Goal: Task Accomplishment & Management: Use online tool/utility

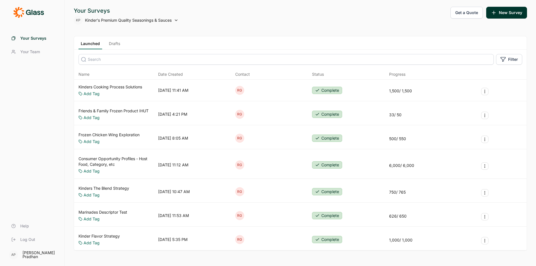
click at [105, 86] on link "Kinders Cooking Process Solutions" at bounding box center [110, 87] width 64 height 6
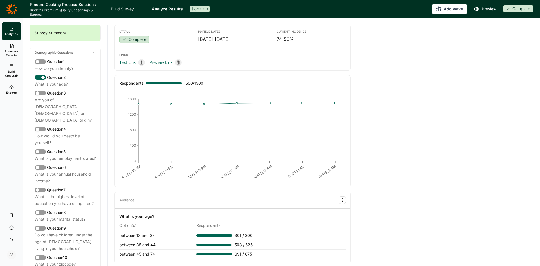
click at [11, 69] on link "Build Crosstab" at bounding box center [11, 70] width 18 height 20
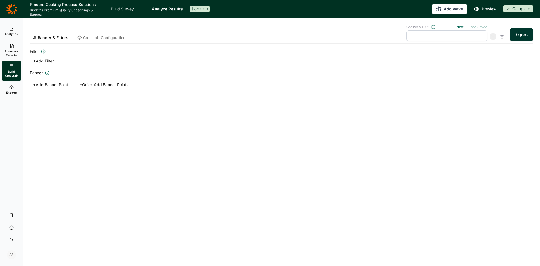
click at [53, 61] on button "+ Add Filter" at bounding box center [43, 61] width 27 height 8
click at [76, 69] on input at bounding box center [79, 67] width 90 height 11
type input "P6M users"
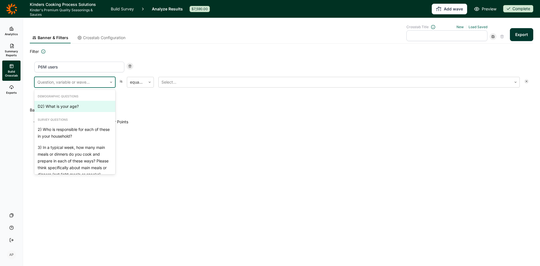
click at [77, 80] on div at bounding box center [70, 82] width 67 height 8
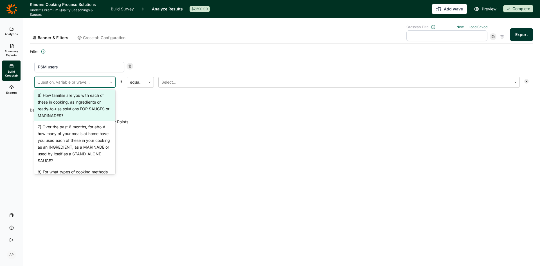
scroll to position [197, 0]
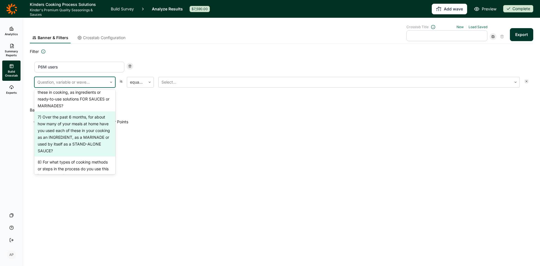
click at [80, 143] on div "7) Over the past 6 months, for about how many of your meals at home have you us…" at bounding box center [74, 133] width 81 height 45
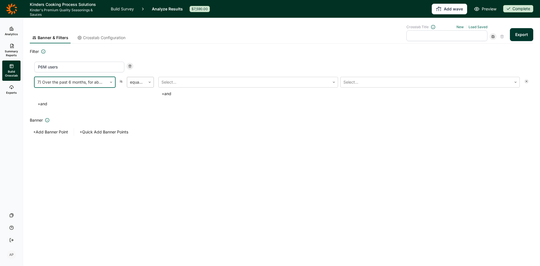
click at [150, 83] on icon at bounding box center [149, 81] width 3 height 3
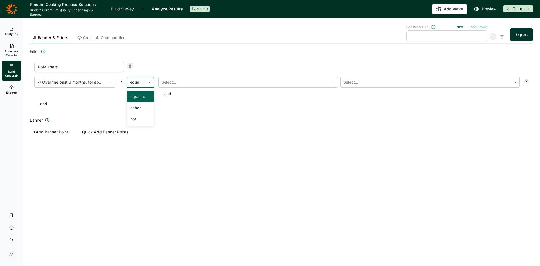
click at [143, 95] on div "equal to" at bounding box center [140, 96] width 27 height 11
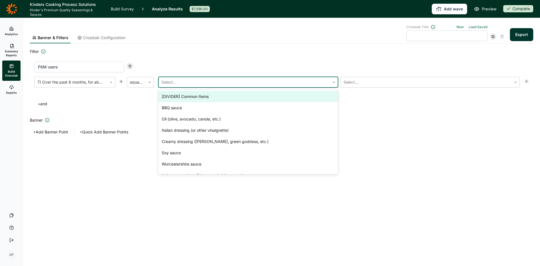
click at [187, 82] on div at bounding box center [244, 82] width 166 height 8
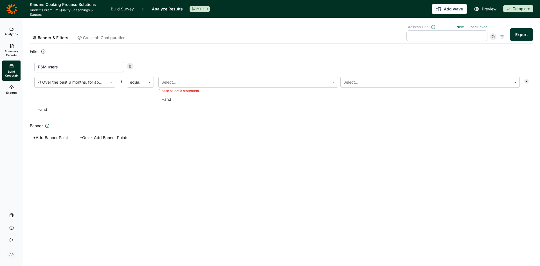
click at [102, 66] on input "P6M users" at bounding box center [79, 67] width 90 height 11
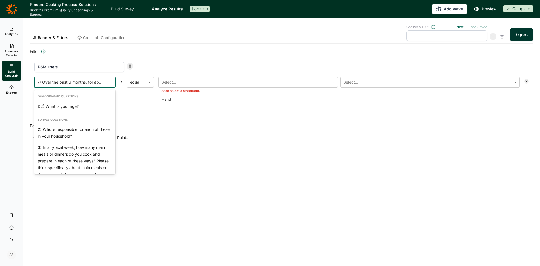
click at [104, 81] on div "7) Over the past 6 months, for about how many of your meals at home have you us…" at bounding box center [71, 82] width 73 height 10
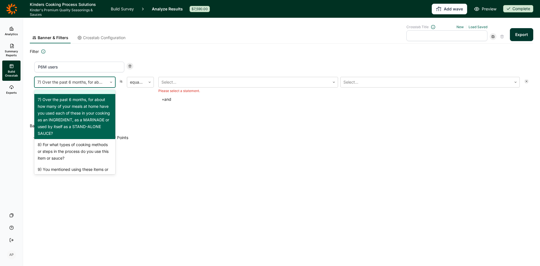
click at [81, 94] on div "6) How familiar are you with each of these in cooking, as ingredients or ready-…" at bounding box center [74, 78] width 81 height 32
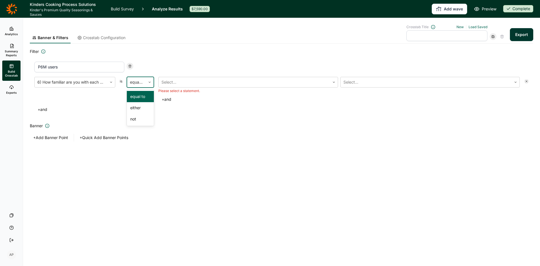
click at [148, 81] on icon at bounding box center [149, 81] width 3 height 3
click at [171, 84] on div at bounding box center [244, 82] width 166 height 8
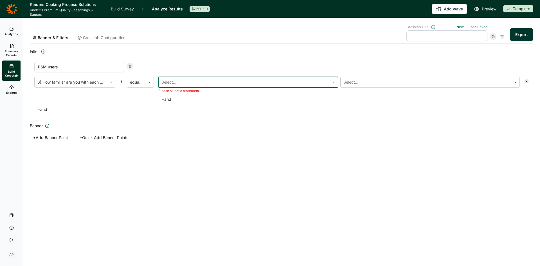
click at [171, 84] on div at bounding box center [244, 82] width 166 height 8
click at [80, 83] on div at bounding box center [70, 82] width 67 height 8
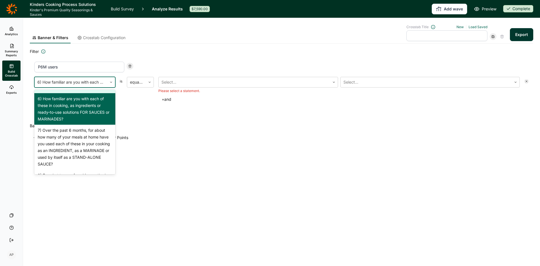
scroll to position [193, 0]
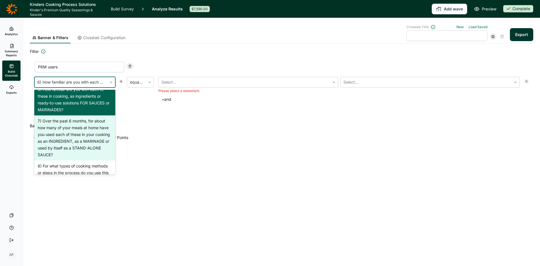
click at [80, 146] on div "7) Over the past 6 months, for about how many of your meals at home have you us…" at bounding box center [74, 137] width 81 height 45
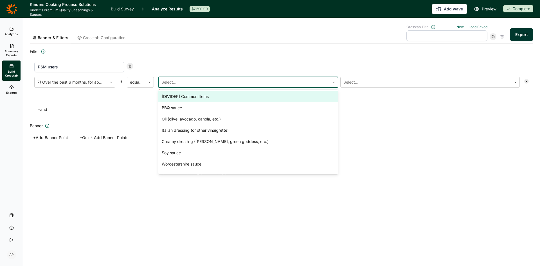
click at [192, 84] on div at bounding box center [244, 82] width 166 height 8
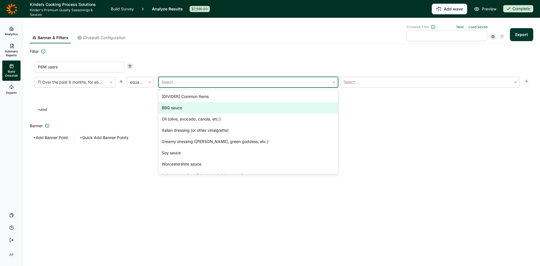
click at [184, 109] on div "BBQ sauce" at bounding box center [248, 107] width 180 height 11
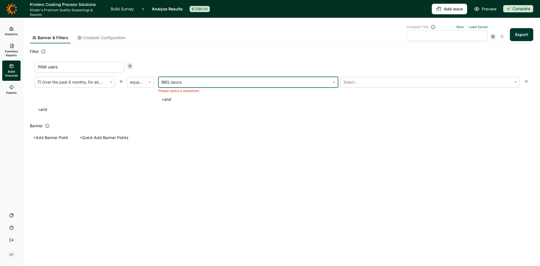
click at [170, 100] on div "7) Over the past 6 months, for about how many of your meals at home have you us…" at bounding box center [281, 95] width 495 height 37
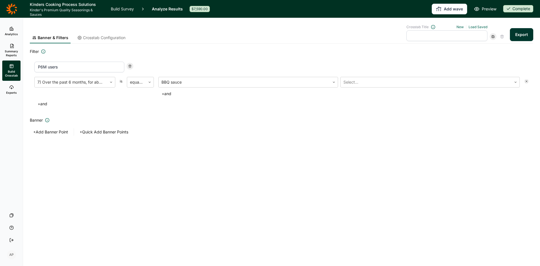
click at [167, 94] on button "+ and" at bounding box center [166, 94] width 16 height 8
click at [478, 26] on link "Load Saved" at bounding box center [478, 27] width 19 height 4
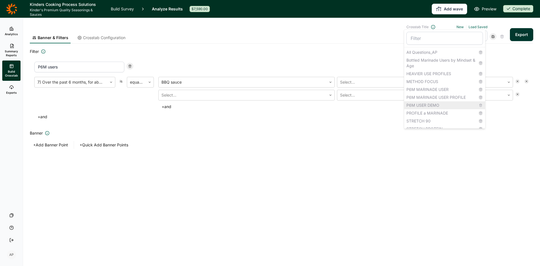
scroll to position [14, 0]
click at [424, 91] on div "P6M USER DEMO" at bounding box center [444, 92] width 81 height 8
type input "P6M USER DEMO"
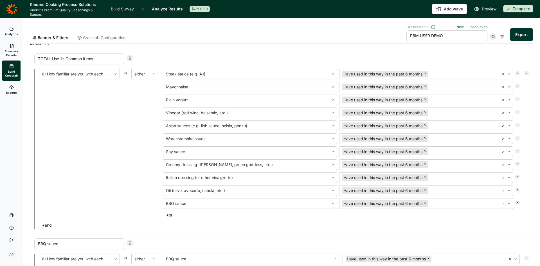
scroll to position [0, 0]
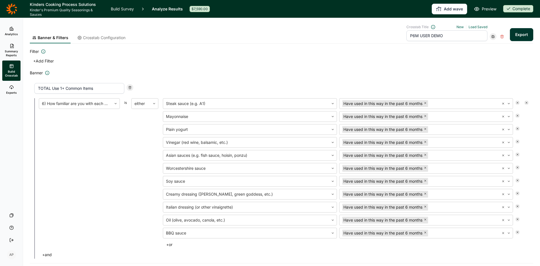
click at [285, 73] on h2 "Banner" at bounding box center [282, 72] width 504 height 7
click at [107, 37] on span "Crosstab Configuration" at bounding box center [104, 38] width 42 height 6
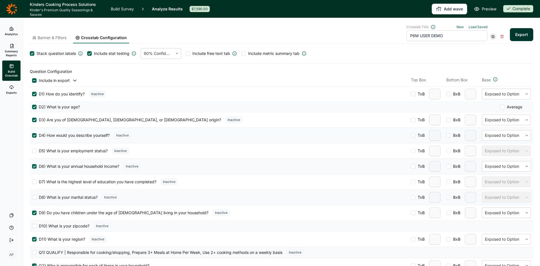
click at [51, 41] on link "Banner & Filters" at bounding box center [49, 39] width 39 height 8
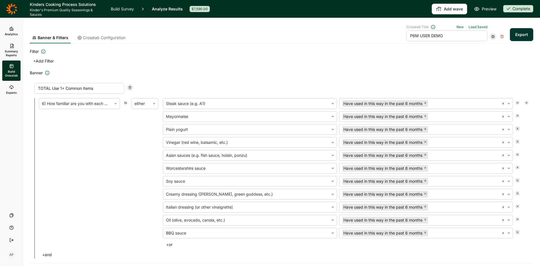
click at [53, 37] on span "Banner & Filters" at bounding box center [53, 38] width 31 height 6
click at [457, 26] on link "New" at bounding box center [460, 27] width 7 height 4
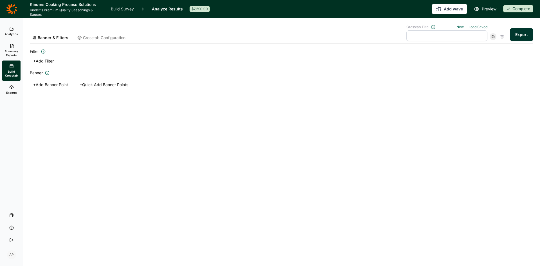
click at [49, 60] on button "+ Add Filter" at bounding box center [43, 61] width 27 height 8
click at [93, 68] on input at bounding box center [79, 67] width 90 height 11
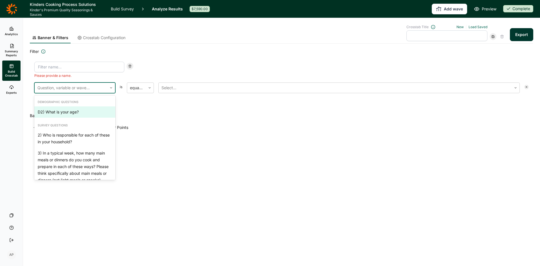
click at [84, 85] on div at bounding box center [70, 88] width 67 height 8
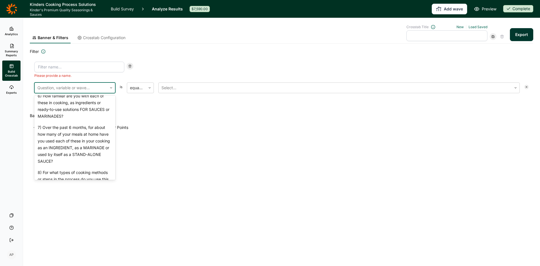
scroll to position [197, 0]
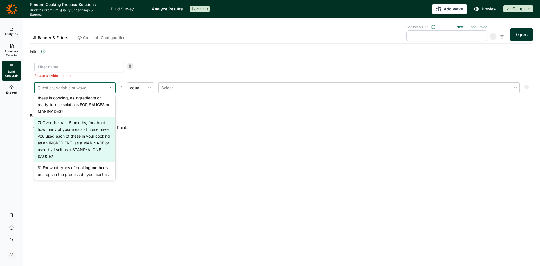
click at [86, 154] on div "7) Over the past 6 months, for about how many of your meals at home have you us…" at bounding box center [74, 139] width 81 height 45
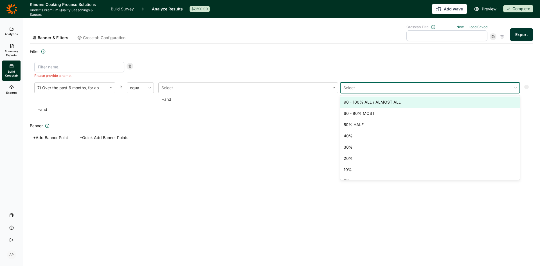
click at [380, 89] on div at bounding box center [427, 88] width 166 height 8
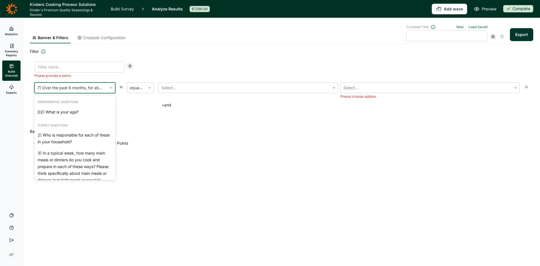
click at [96, 87] on div at bounding box center [70, 88] width 67 height 8
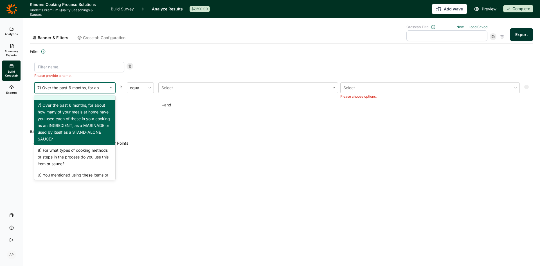
click at [79, 100] on div "6) How familiar are you with each of these in cooking, as ingredients or ready-…" at bounding box center [74, 84] width 81 height 32
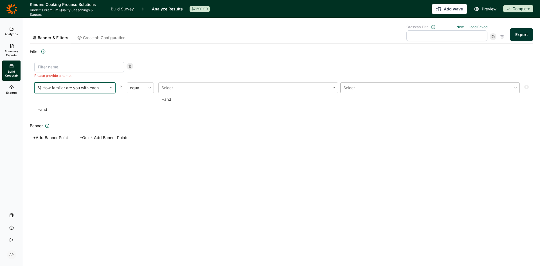
click at [351, 88] on div at bounding box center [427, 88] width 166 height 8
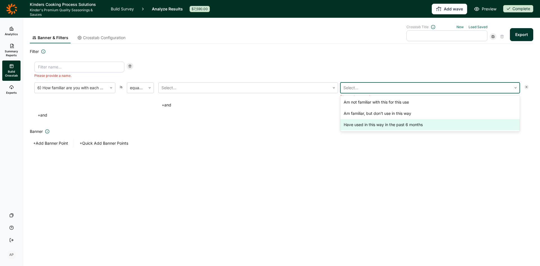
click at [363, 126] on div "Have used in this way in the past 6 months" at bounding box center [430, 124] width 180 height 11
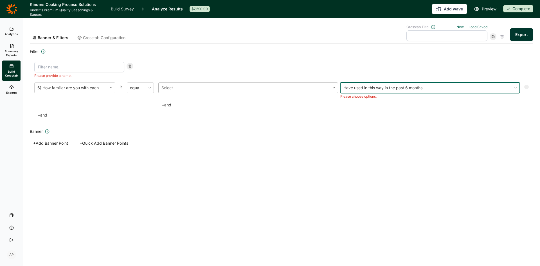
click at [172, 87] on div at bounding box center [244, 88] width 166 height 8
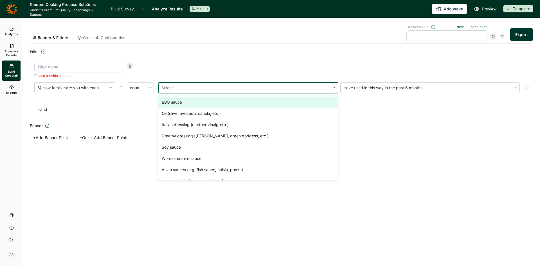
click at [173, 101] on div "BBQ sauce" at bounding box center [248, 101] width 180 height 11
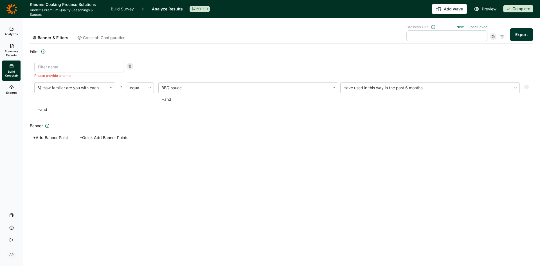
click at [163, 100] on button "+ and" at bounding box center [166, 99] width 16 height 8
click at [207, 100] on div at bounding box center [242, 101] width 162 height 8
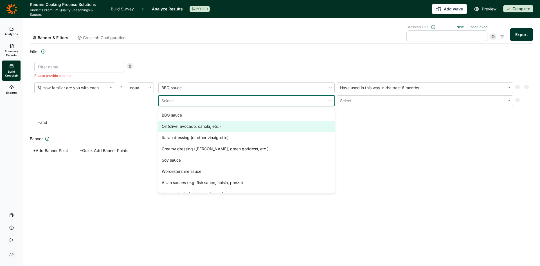
click at [190, 122] on div "Oil (olive, avocado, canola, etc.)" at bounding box center [246, 126] width 176 height 11
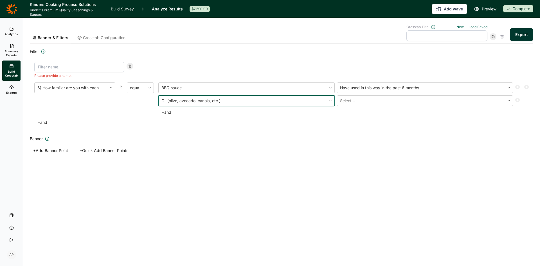
click at [170, 113] on button "+ and" at bounding box center [166, 112] width 16 height 8
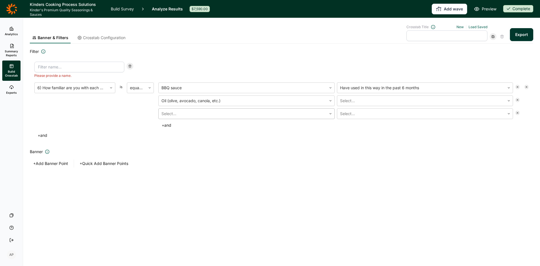
click at [173, 115] on div at bounding box center [242, 114] width 162 height 8
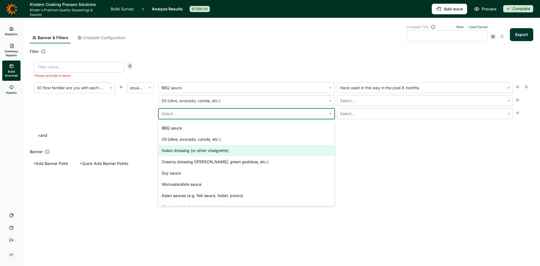
click at [176, 153] on div "Italian dressing (or other vinaigrette)" at bounding box center [246, 150] width 176 height 11
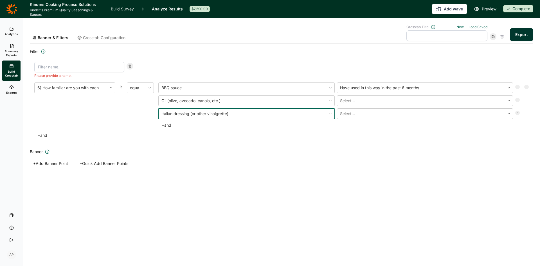
click at [170, 125] on button "+ and" at bounding box center [166, 125] width 16 height 8
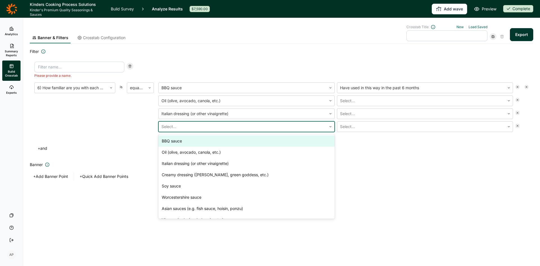
click at [173, 127] on div at bounding box center [242, 127] width 162 height 8
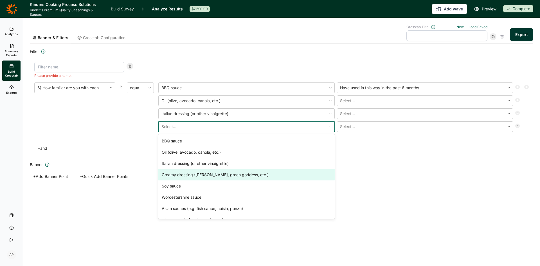
click at [172, 176] on div "Creamy dressing (Caesar, green goddess, etc.)" at bounding box center [246, 174] width 176 height 11
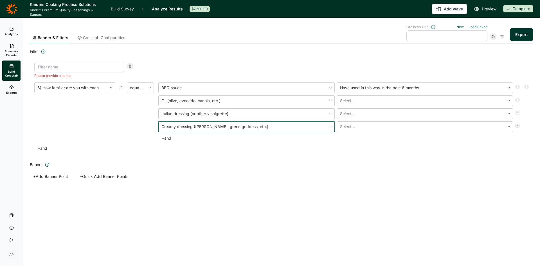
click at [169, 139] on button "+ and" at bounding box center [166, 138] width 16 height 8
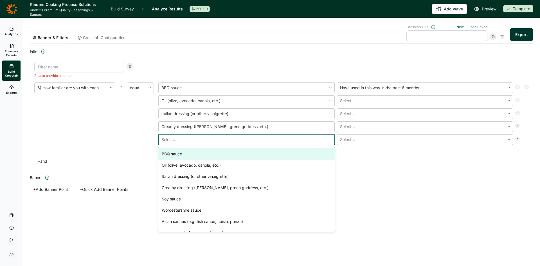
click at [176, 139] on div at bounding box center [242, 140] width 162 height 8
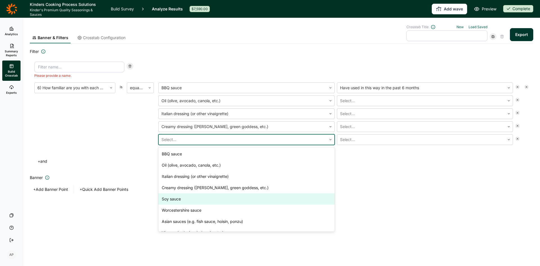
click at [172, 200] on div "Soy sauce" at bounding box center [246, 198] width 176 height 11
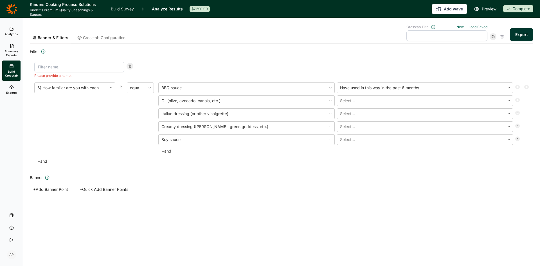
click at [168, 150] on button "+ and" at bounding box center [166, 151] width 16 height 8
click at [147, 91] on div at bounding box center [150, 88] width 8 height 10
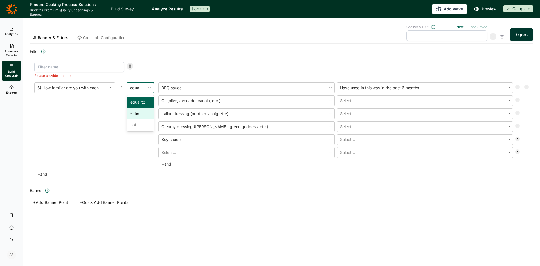
click at [139, 113] on div "either" at bounding box center [140, 113] width 27 height 11
click at [167, 164] on button "+ or" at bounding box center [164, 164] width 13 height 8
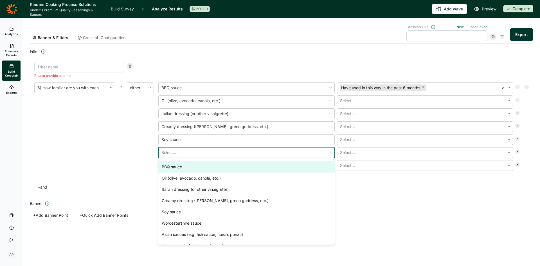
click at [173, 151] on div at bounding box center [242, 153] width 162 height 8
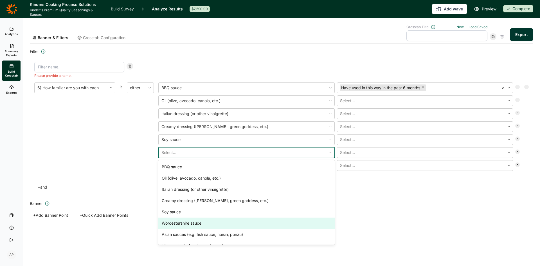
click at [181, 224] on div "Worcestershire sauce" at bounding box center [246, 222] width 176 height 11
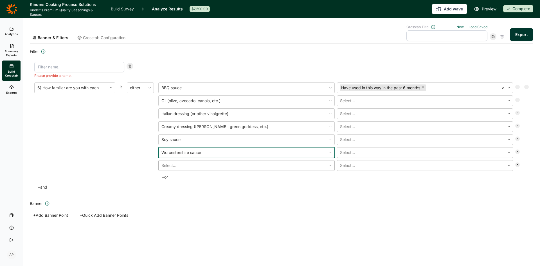
click at [170, 163] on div at bounding box center [242, 165] width 162 height 8
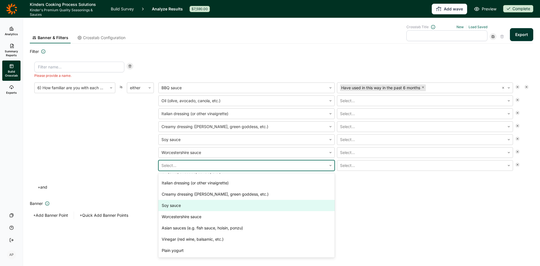
scroll to position [28, 0]
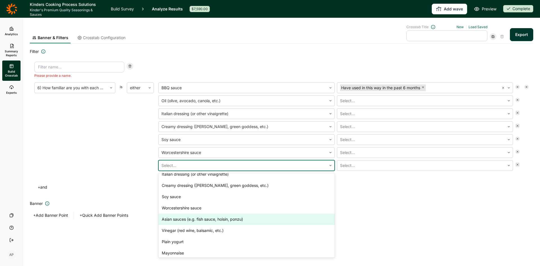
click at [179, 217] on div "Asian sauces (e.g. fish sauce, hoisin, ponzu)" at bounding box center [246, 219] width 176 height 11
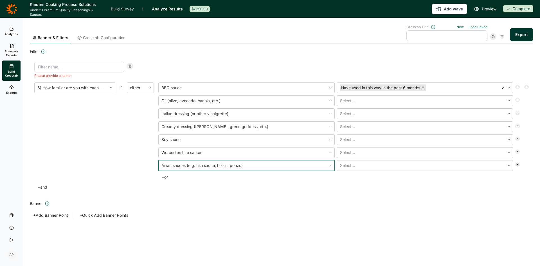
click at [166, 176] on button "+ or" at bounding box center [164, 177] width 13 height 8
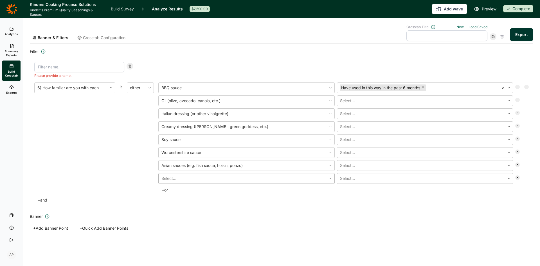
click at [174, 179] on div at bounding box center [242, 178] width 162 height 8
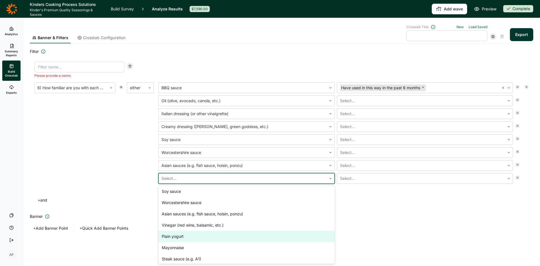
scroll to position [56, 0]
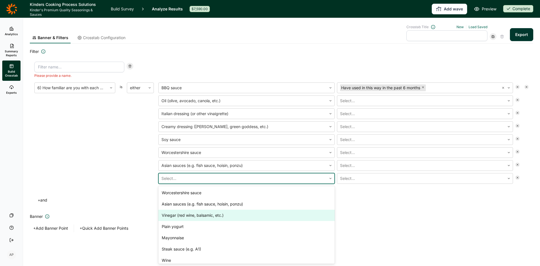
click at [183, 213] on div "Vinegar (red wine, balsamic, etc.)" at bounding box center [246, 215] width 176 height 11
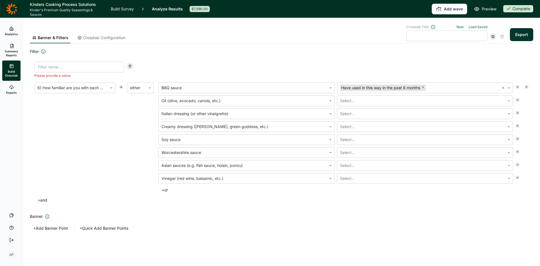
click at [165, 189] on button "+ or" at bounding box center [164, 190] width 13 height 8
click at [170, 191] on div at bounding box center [242, 191] width 162 height 8
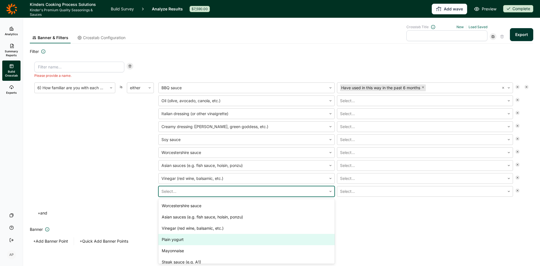
drag, startPoint x: 182, startPoint y: 241, endPoint x: 180, endPoint y: 234, distance: 6.7
click at [182, 241] on div "Plain yogurt" at bounding box center [246, 239] width 176 height 11
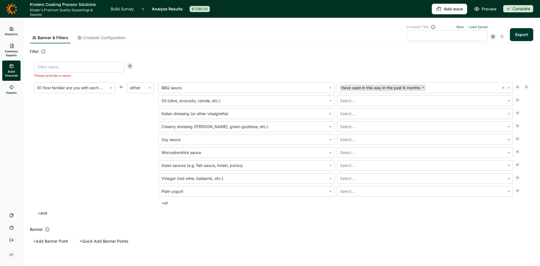
click at [167, 203] on button "+ or" at bounding box center [164, 203] width 13 height 8
click at [179, 204] on div at bounding box center [242, 204] width 162 height 8
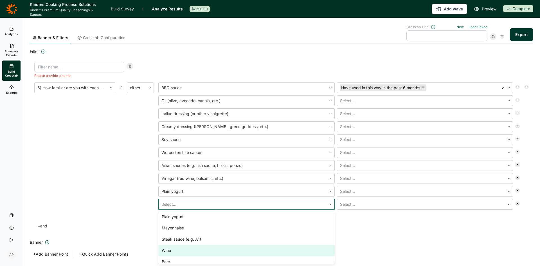
scroll to position [84, 0]
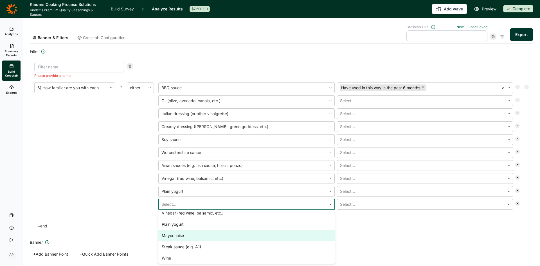
click at [181, 236] on div "Mayonnaise" at bounding box center [246, 235] width 176 height 11
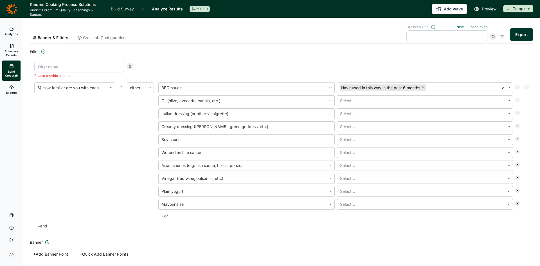
click at [167, 215] on button "+ or" at bounding box center [164, 216] width 13 height 8
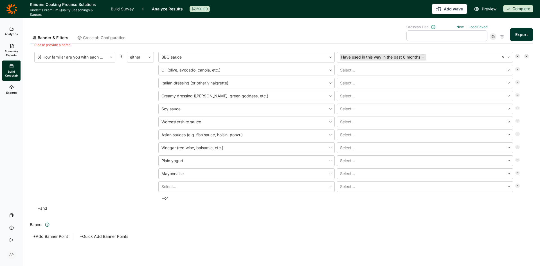
scroll to position [32, 0]
click at [186, 183] on div at bounding box center [242, 185] width 162 height 8
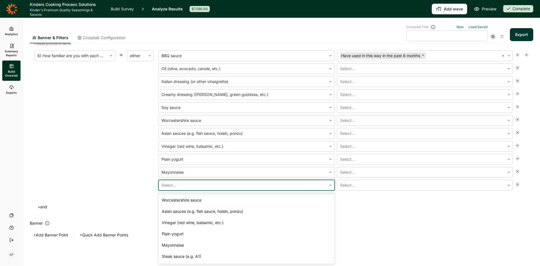
scroll to position [56, 0]
click at [195, 253] on div "Steak sauce (e.g. A1)" at bounding box center [246, 255] width 176 height 11
click at [166, 197] on button "+ or" at bounding box center [164, 197] width 13 height 8
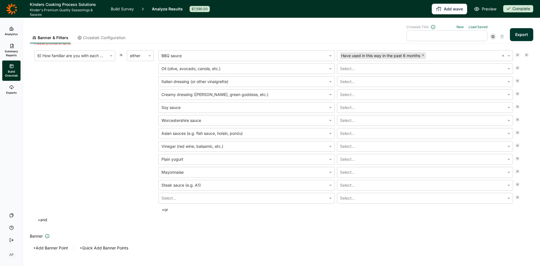
scroll to position [45, 0]
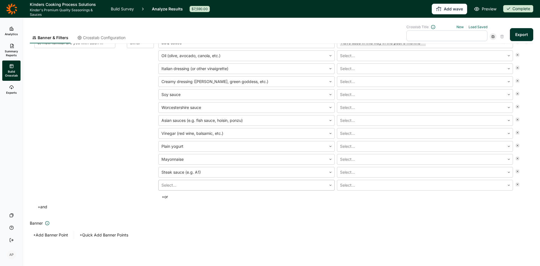
click at [199, 184] on div at bounding box center [242, 185] width 162 height 8
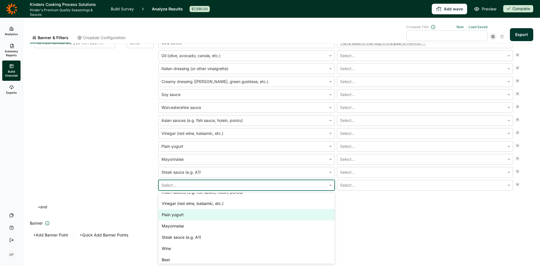
scroll to position [84, 0]
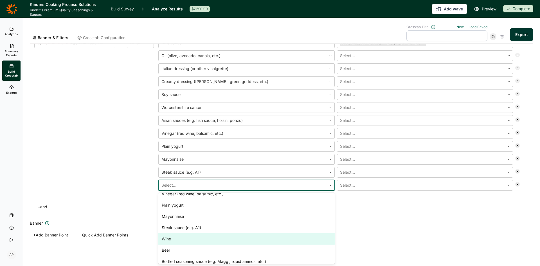
click at [204, 233] on div "Wine" at bounding box center [246, 238] width 176 height 11
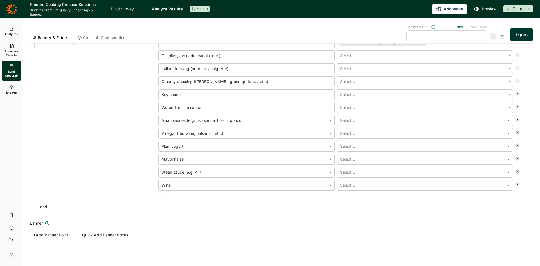
click at [166, 196] on button "+ or" at bounding box center [164, 197] width 13 height 8
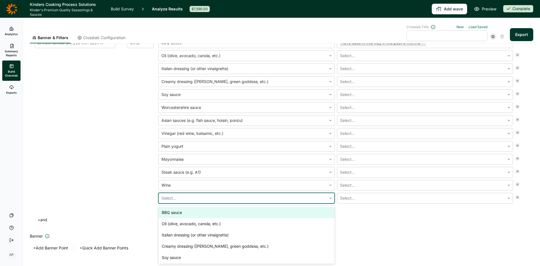
click at [195, 198] on div at bounding box center [242, 198] width 162 height 8
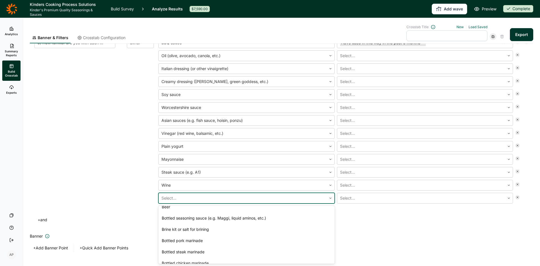
scroll to position [113, 0]
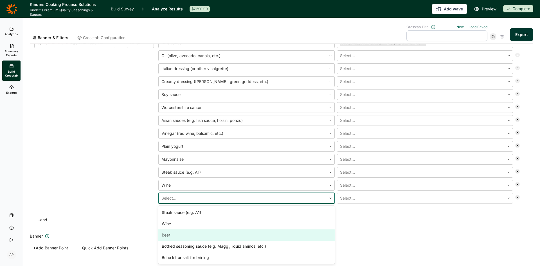
click at [166, 234] on div "Beer" at bounding box center [246, 234] width 176 height 11
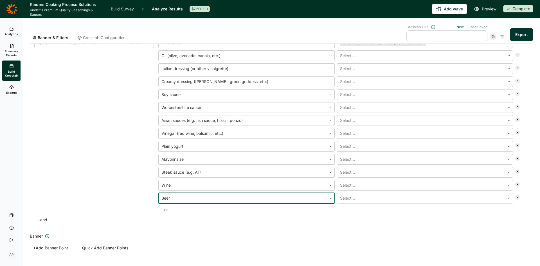
click at [166, 210] on button "+ or" at bounding box center [164, 210] width 13 height 8
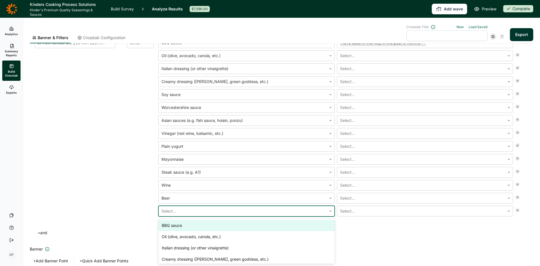
click at [179, 213] on div at bounding box center [242, 211] width 162 height 8
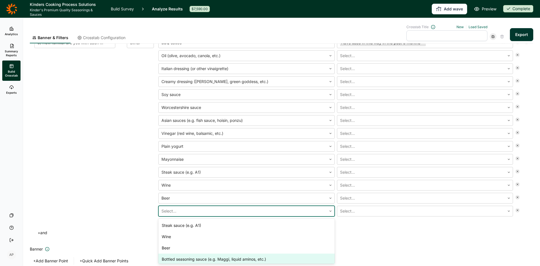
click at [176, 256] on div "Bottled seasoning sauce (e.g. Maggi, liquid aminos, etc.)" at bounding box center [246, 258] width 176 height 11
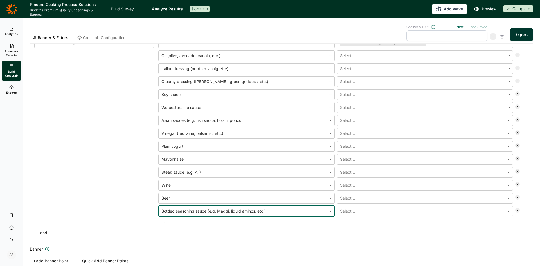
click at [171, 223] on button "+ or" at bounding box center [164, 223] width 13 height 8
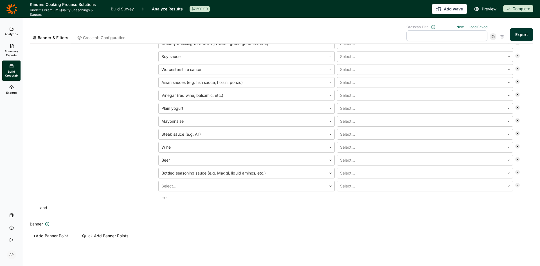
scroll to position [84, 0]
click at [198, 185] on div at bounding box center [242, 185] width 162 height 8
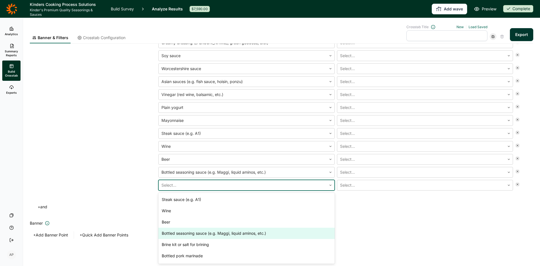
scroll to position [141, 0]
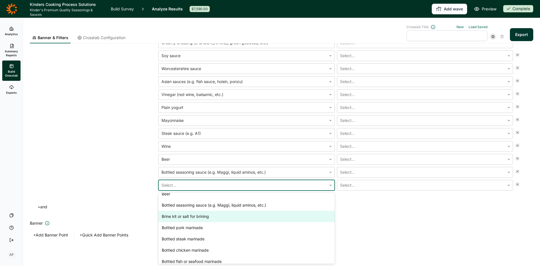
click at [185, 215] on div "Brine kit or salt for brining" at bounding box center [246, 216] width 176 height 11
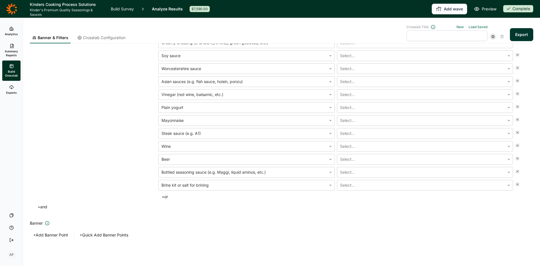
click at [166, 196] on button "+ or" at bounding box center [164, 197] width 13 height 8
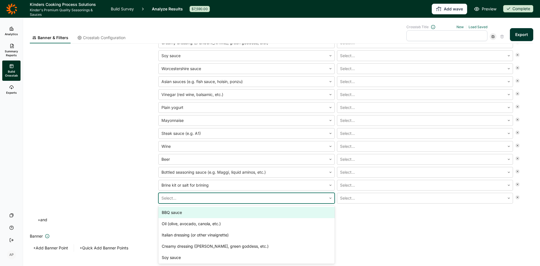
click at [191, 196] on div at bounding box center [242, 198] width 162 height 8
click at [187, 209] on div "Bottled pork marinade" at bounding box center [246, 212] width 176 height 11
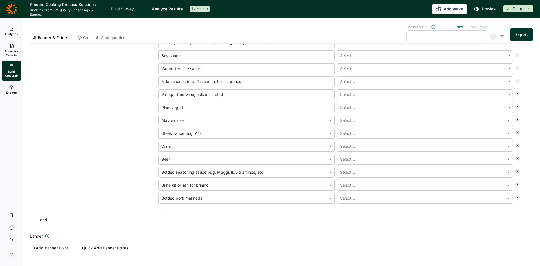
click at [166, 208] on button "+ or" at bounding box center [164, 210] width 13 height 8
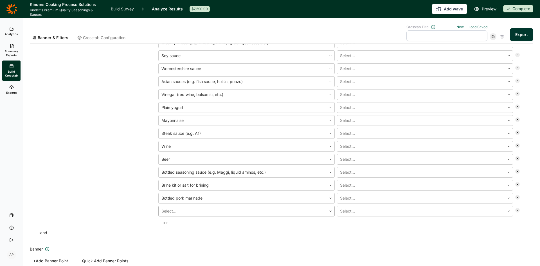
click at [186, 211] on div at bounding box center [242, 211] width 162 height 8
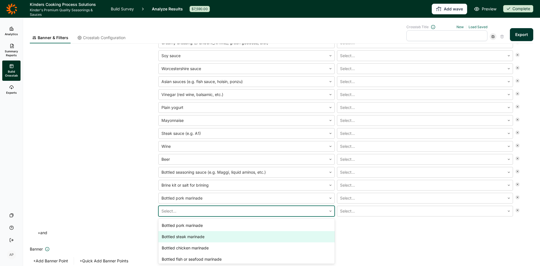
click at [192, 234] on div "Bottled steak marinade" at bounding box center [246, 236] width 176 height 11
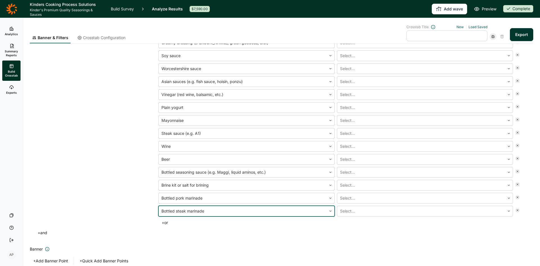
click at [165, 222] on button "+ or" at bounding box center [164, 223] width 13 height 8
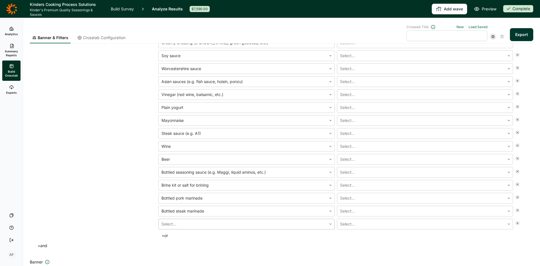
click at [192, 223] on div at bounding box center [242, 224] width 162 height 8
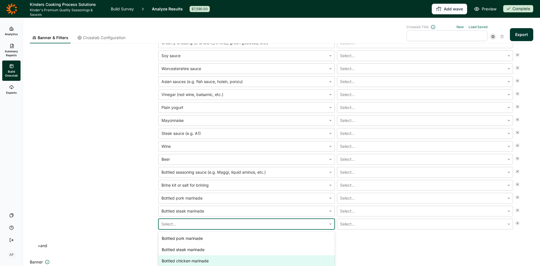
click at [200, 258] on div "Bottled chicken marinade" at bounding box center [246, 260] width 176 height 11
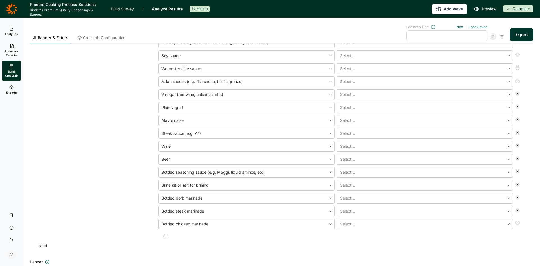
click at [168, 235] on button "+ or" at bounding box center [164, 236] width 13 height 8
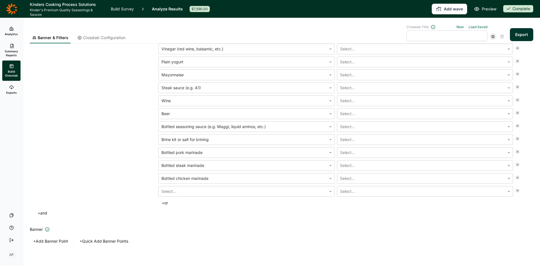
scroll to position [136, 0]
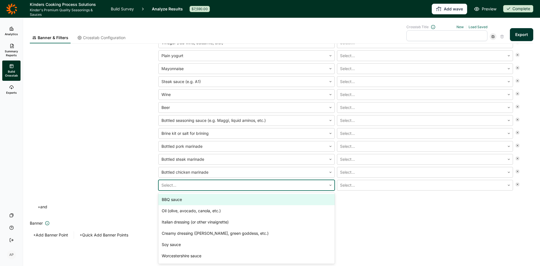
click at [193, 185] on div at bounding box center [242, 185] width 162 height 8
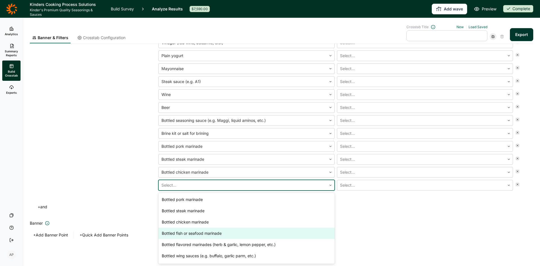
click at [201, 232] on div "Bottled fish or seafood marinade" at bounding box center [246, 233] width 176 height 11
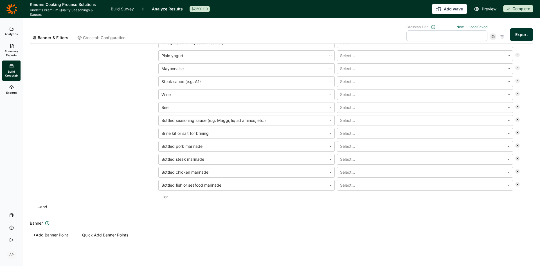
click at [167, 197] on button "+ or" at bounding box center [164, 197] width 13 height 8
click at [190, 196] on div at bounding box center [242, 198] width 162 height 8
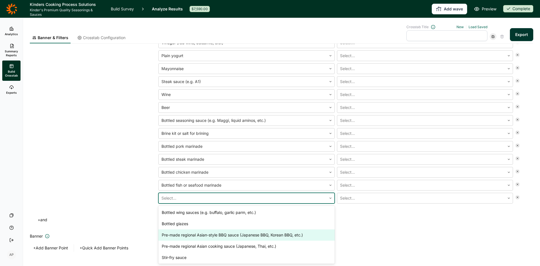
scroll to position [197, 0]
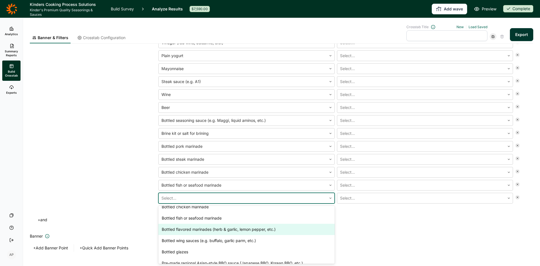
click at [216, 230] on div "Bottled flavored marinades (herb & garlic, lemon pepper, etc.)" at bounding box center [246, 229] width 176 height 11
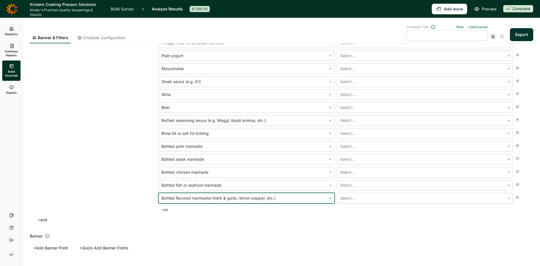
click at [168, 208] on button "+ or" at bounding box center [164, 210] width 13 height 8
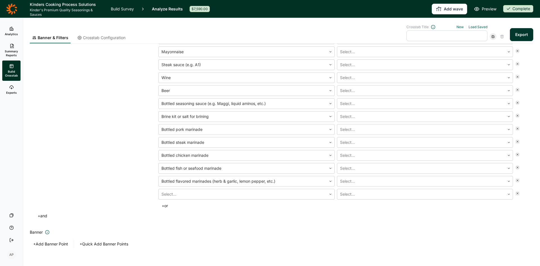
scroll to position [161, 0]
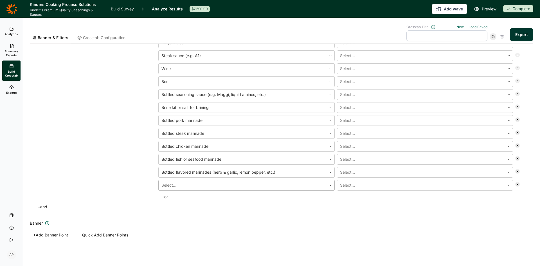
click at [187, 186] on div at bounding box center [242, 185] width 162 height 8
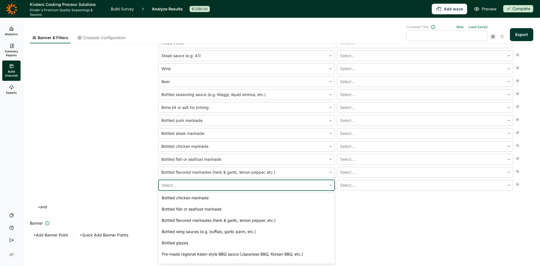
scroll to position [197, 0]
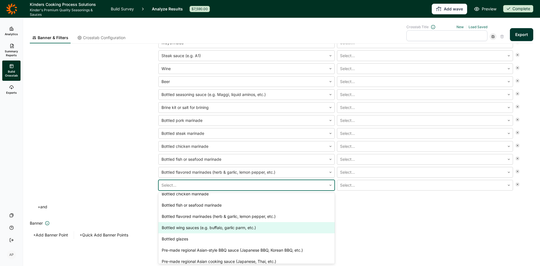
click at [199, 226] on div "Bottled wing sauces (e.g. buffalo, garlic parm, etc.)" at bounding box center [246, 227] width 176 height 11
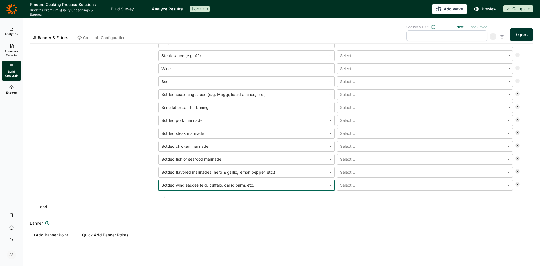
click at [166, 196] on button "+ or" at bounding box center [164, 197] width 13 height 8
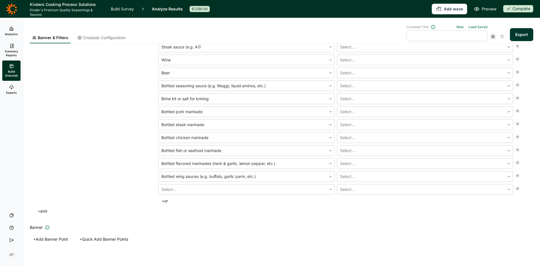
scroll to position [174, 0]
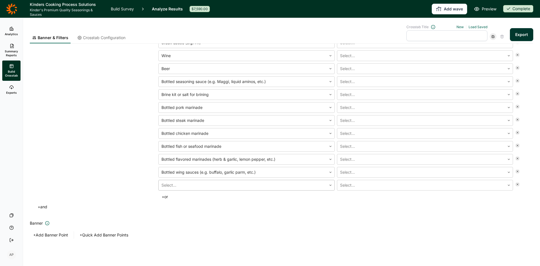
click at [196, 187] on div at bounding box center [242, 185] width 162 height 8
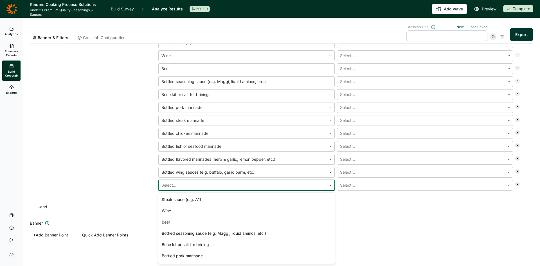
scroll to position [225, 0]
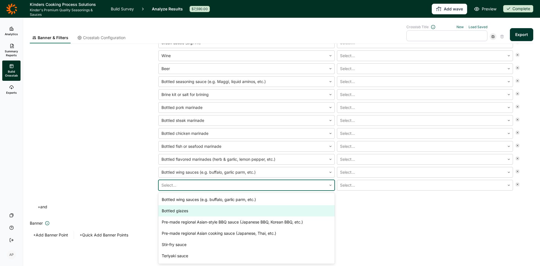
click at [189, 210] on div "Bottled glazes" at bounding box center [246, 210] width 176 height 11
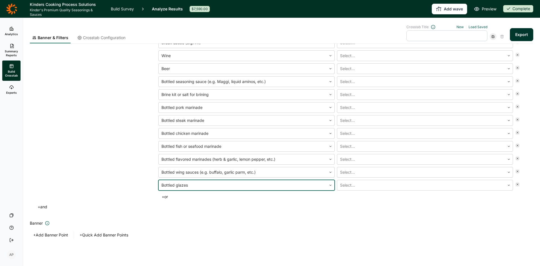
click at [165, 197] on button "+ or" at bounding box center [164, 197] width 13 height 8
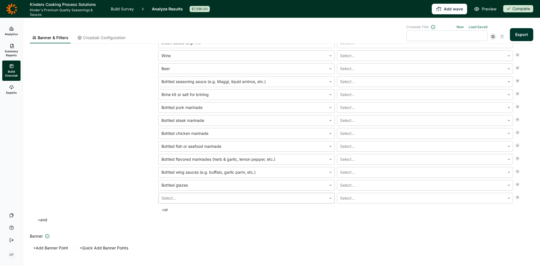
click at [200, 199] on div at bounding box center [242, 198] width 162 height 8
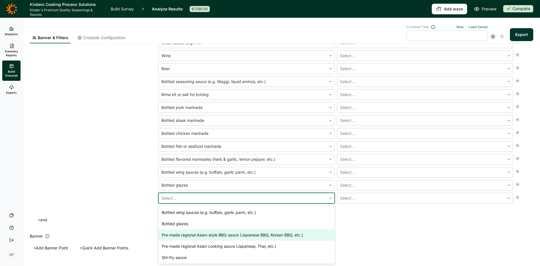
click at [209, 237] on div "Pre-made regional Asian-style BBQ sauce (Japanese BBQ, Korean BBQ, etc.)" at bounding box center [246, 234] width 176 height 11
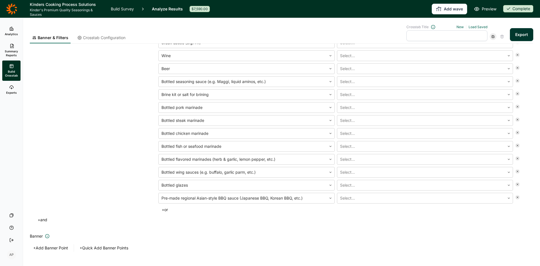
click at [166, 208] on button "+ or" at bounding box center [164, 210] width 13 height 8
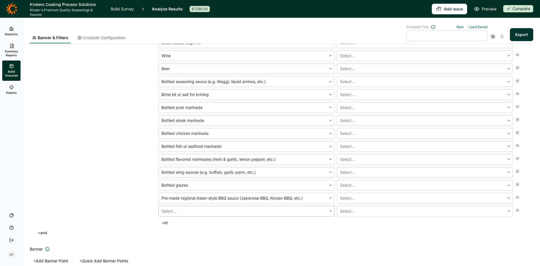
click at [197, 208] on div at bounding box center [242, 211] width 162 height 8
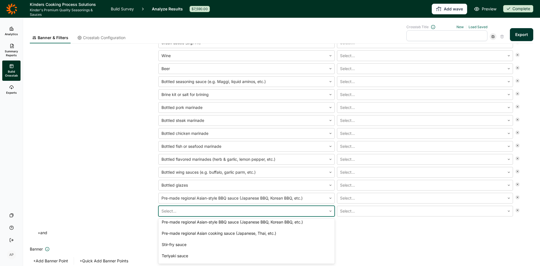
scroll to position [253, 0]
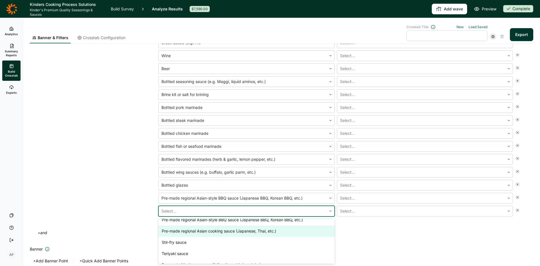
click at [205, 230] on div "Pre-made regional Asian cooking sauce (Japanese, Thai, etc.)" at bounding box center [246, 230] width 176 height 11
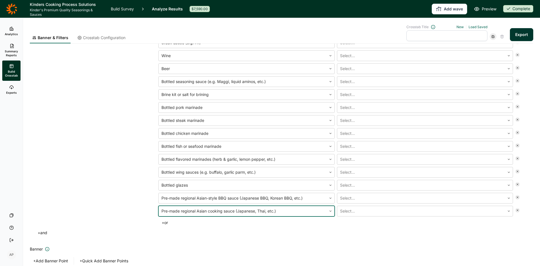
click at [165, 221] on button "+ or" at bounding box center [164, 223] width 13 height 8
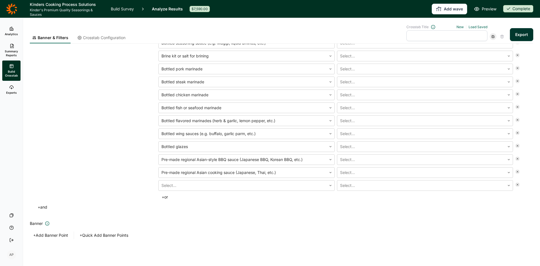
scroll to position [213, 0]
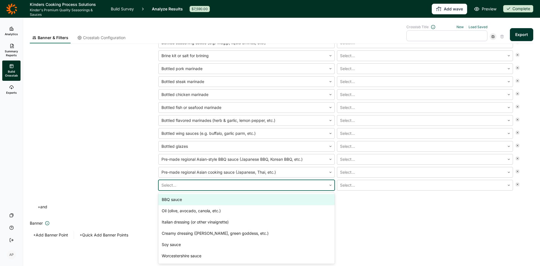
click at [193, 185] on div at bounding box center [242, 185] width 162 height 8
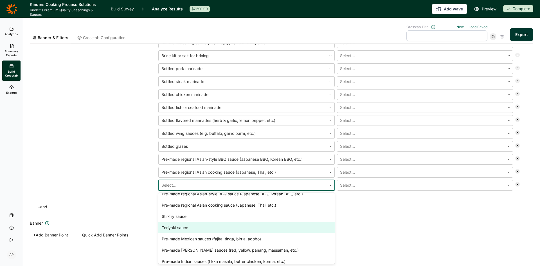
scroll to position [258, 0]
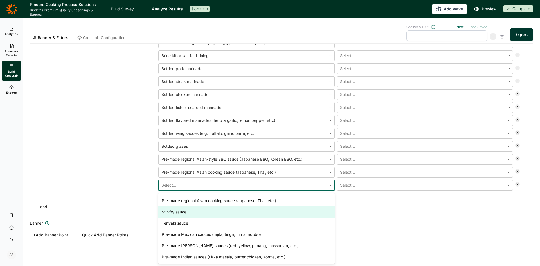
click at [185, 214] on div "Stir-fry sauce" at bounding box center [246, 211] width 176 height 11
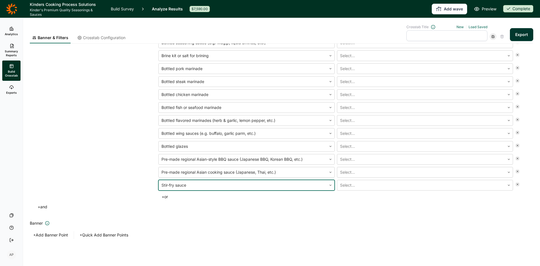
click at [167, 196] on button "+ or" at bounding box center [164, 197] width 13 height 8
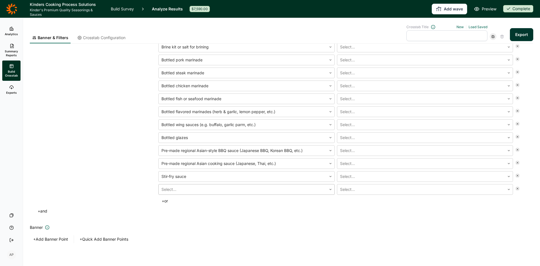
scroll to position [226, 0]
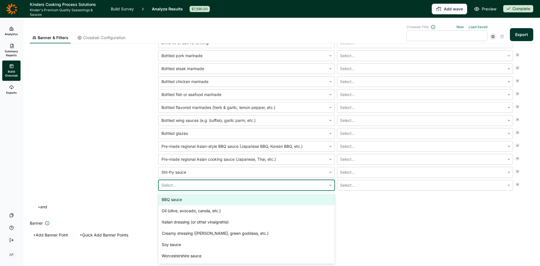
click at [190, 187] on div at bounding box center [242, 185] width 162 height 8
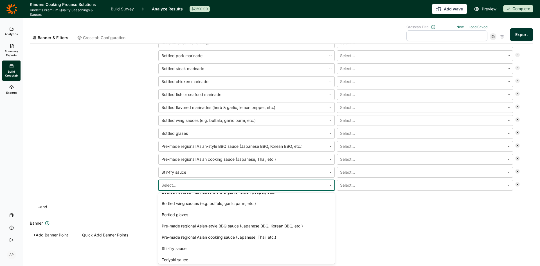
scroll to position [258, 0]
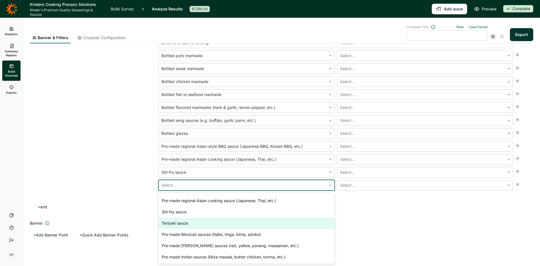
click at [178, 222] on div "Teriyaki sauce" at bounding box center [246, 222] width 176 height 11
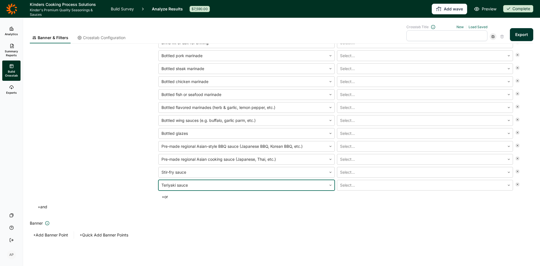
click at [165, 197] on button "+ or" at bounding box center [164, 197] width 13 height 8
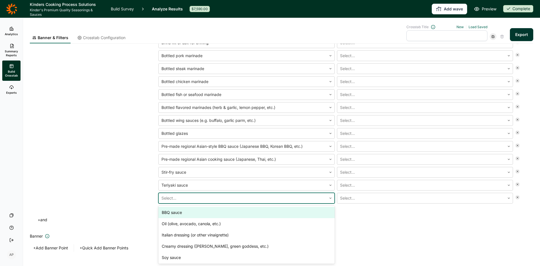
click at [194, 197] on div at bounding box center [242, 198] width 162 height 8
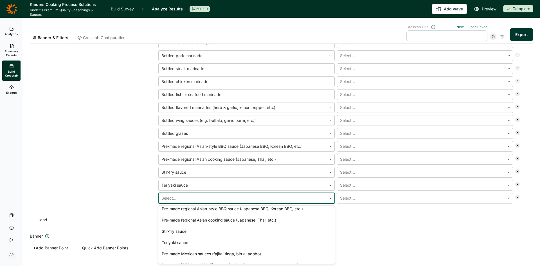
scroll to position [271, 0]
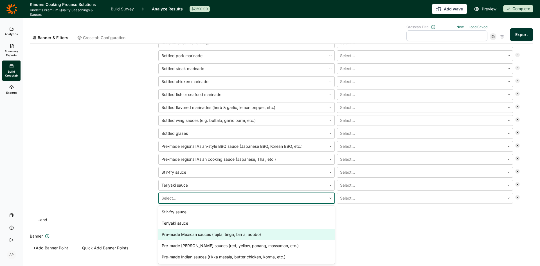
click at [244, 235] on div "Pre-made Mexican sauces (fajita, tinga, birria, adobo)" at bounding box center [246, 234] width 176 height 11
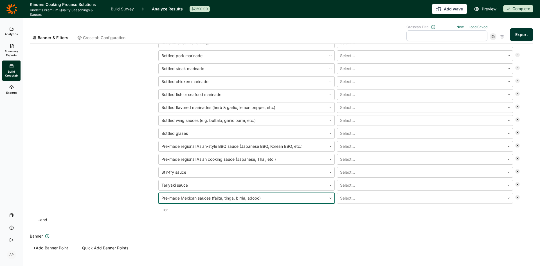
click at [166, 210] on button "+ or" at bounding box center [164, 210] width 13 height 8
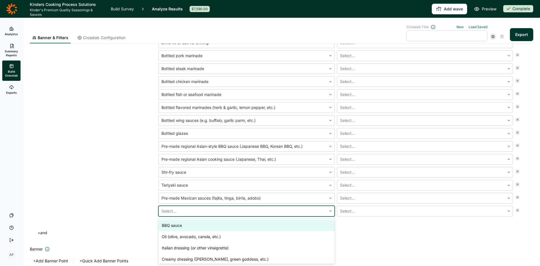
click at [328, 209] on div at bounding box center [331, 211] width 8 height 10
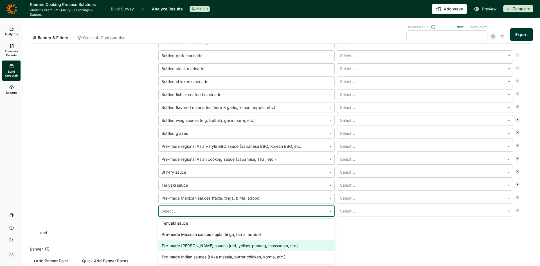
click at [214, 245] on div "Pre-made curry sauces (red, yellow, panang, massaman, etc.)" at bounding box center [246, 245] width 176 height 11
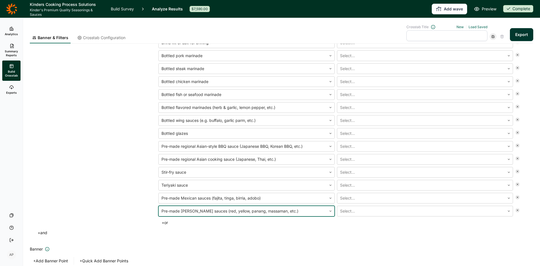
click at [166, 223] on button "+ or" at bounding box center [164, 223] width 13 height 8
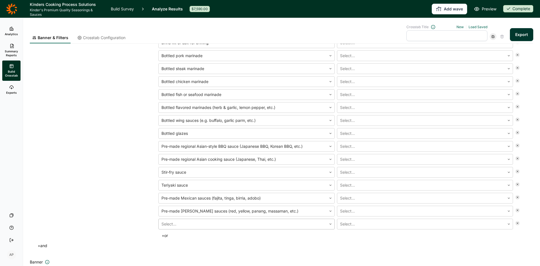
click at [330, 224] on icon at bounding box center [330, 223] width 3 height 3
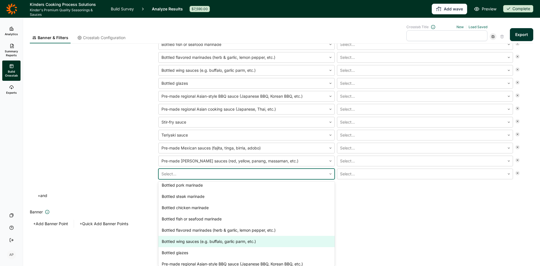
scroll to position [244, 0]
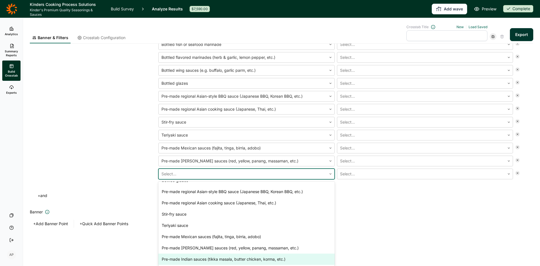
click at [195, 258] on div "Pre-made Indian sauces (tikka masala, butter chicken, korma, etc.)" at bounding box center [246, 258] width 176 height 11
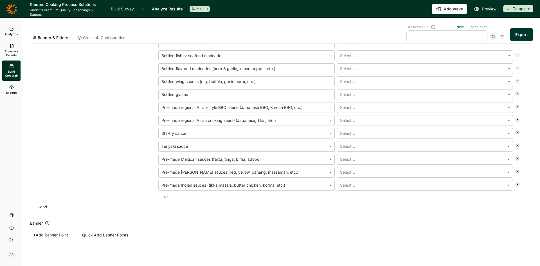
click at [202, 222] on h2 "Banner" at bounding box center [282, 223] width 504 height 7
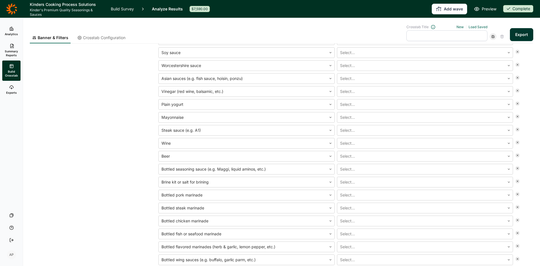
scroll to position [12, 0]
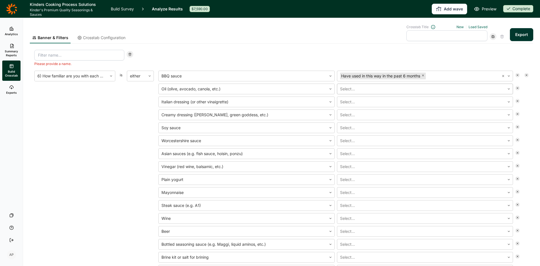
click at [376, 86] on div at bounding box center [421, 89] width 162 height 8
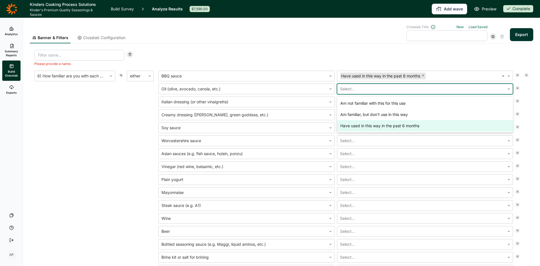
click at [374, 124] on div "Have used in this way in the past 6 months" at bounding box center [425, 125] width 176 height 11
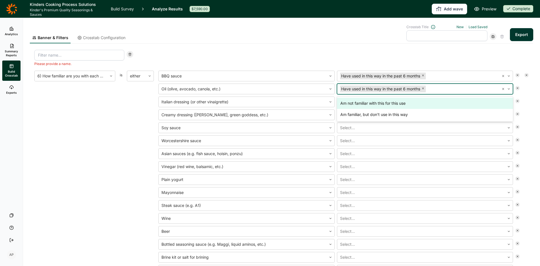
click at [371, 104] on div "Am not familiar with this for this use" at bounding box center [425, 103] width 176 height 11
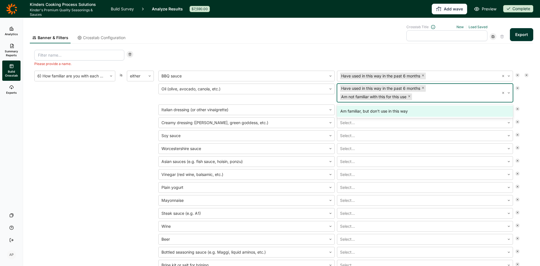
click at [409, 96] on icon "Remove Am not familiar with this for this use" at bounding box center [409, 96] width 3 height 3
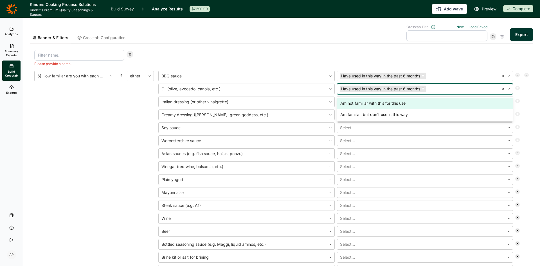
click at [474, 54] on div "Please provide a name." at bounding box center [281, 58] width 495 height 16
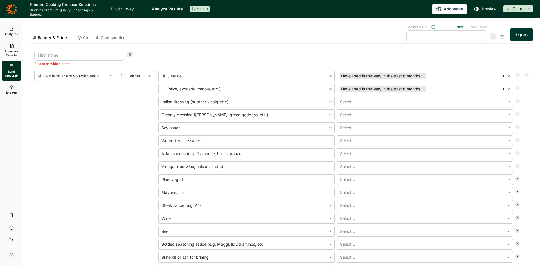
click at [391, 102] on div at bounding box center [421, 102] width 162 height 8
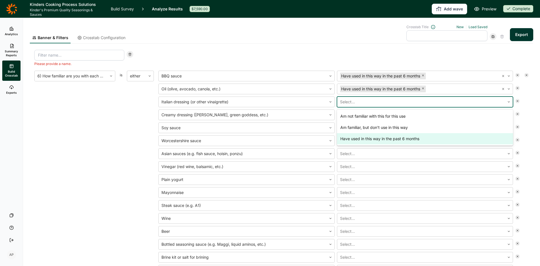
click at [383, 137] on div "Have used in this way in the past 6 months" at bounding box center [425, 138] width 176 height 11
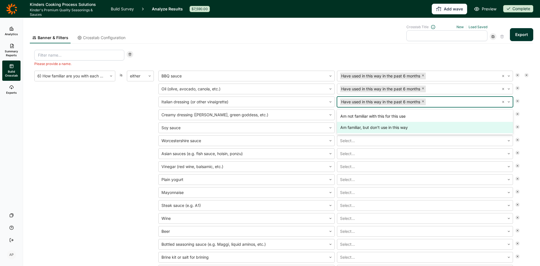
click at [524, 131] on div at bounding box center [526, 263] width 5 height 381
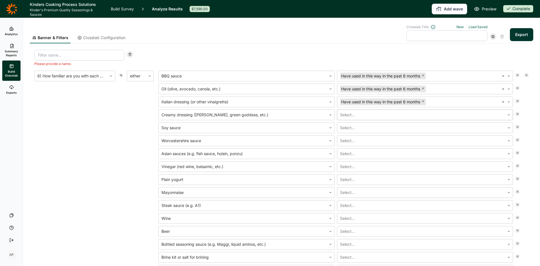
click at [431, 115] on div at bounding box center [421, 115] width 162 height 8
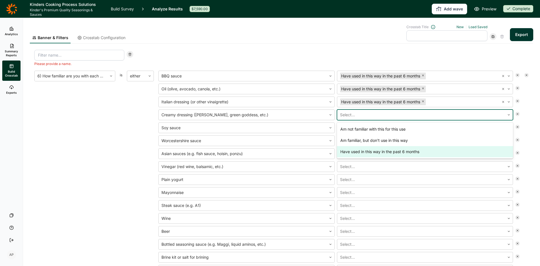
click at [419, 153] on div "Have used in this way in the past 6 months" at bounding box center [425, 151] width 176 height 11
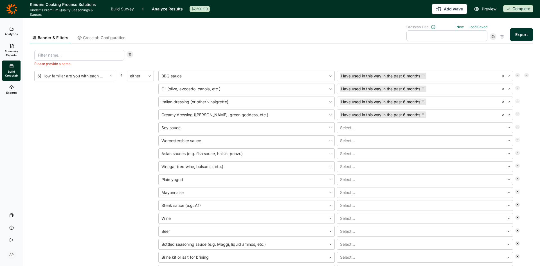
click at [525, 145] on div "Please provide a name. 6) How familiar are you with each of these in cooking, a…" at bounding box center [282, 256] width 504 height 423
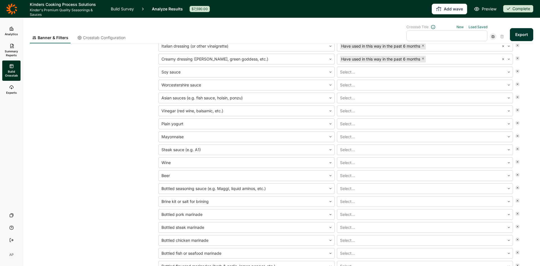
scroll to position [68, 0]
click at [401, 70] on div at bounding box center [421, 72] width 162 height 8
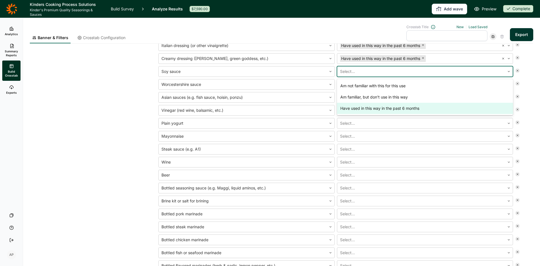
click at [383, 108] on div "Have used in this way in the past 6 months" at bounding box center [425, 108] width 176 height 11
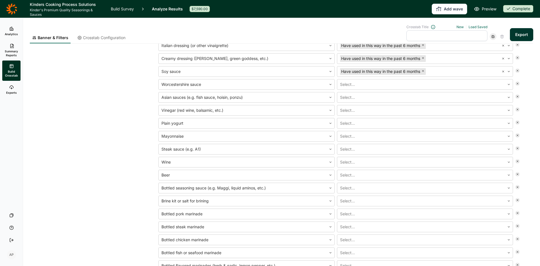
click at [524, 109] on div at bounding box center [526, 207] width 5 height 381
click at [376, 84] on div at bounding box center [421, 84] width 162 height 8
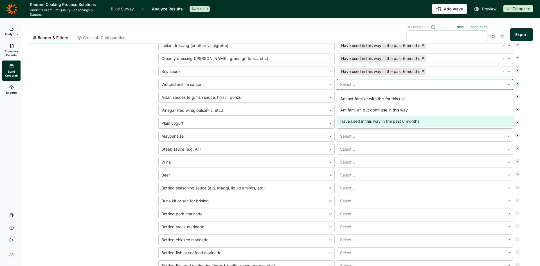
click at [371, 120] on div "Have used in this way in the past 6 months" at bounding box center [425, 121] width 176 height 11
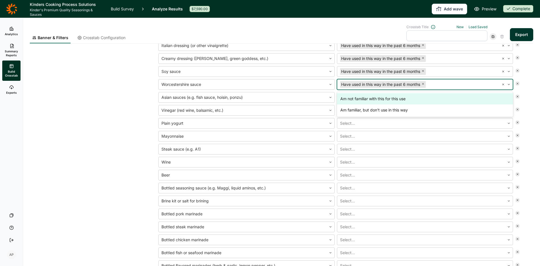
click at [524, 116] on div at bounding box center [526, 207] width 5 height 381
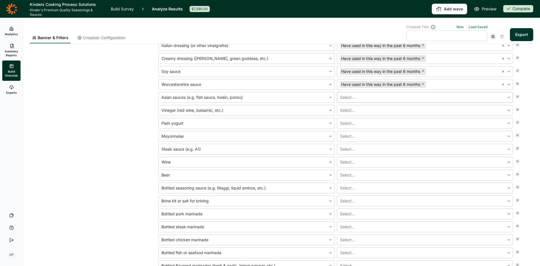
click at [507, 98] on icon at bounding box center [508, 97] width 3 height 3
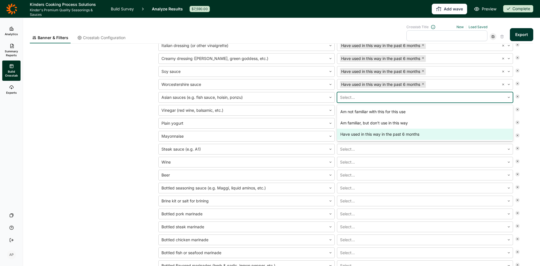
click at [438, 136] on div "Have used in this way in the past 6 months" at bounding box center [425, 134] width 176 height 11
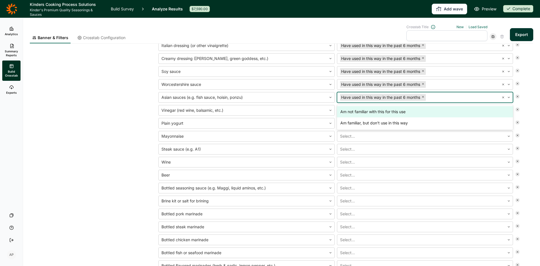
click at [526, 115] on div "Please provide a name. 6) How familiar are you with each of these in cooking, a…" at bounding box center [282, 200] width 504 height 423
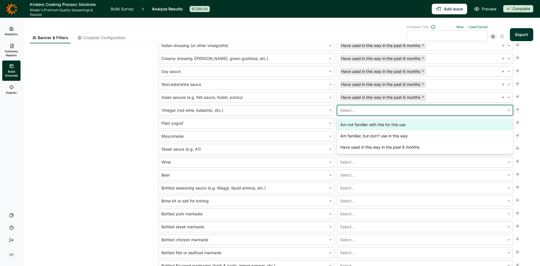
click at [501, 109] on div "Select..." at bounding box center [421, 110] width 168 height 10
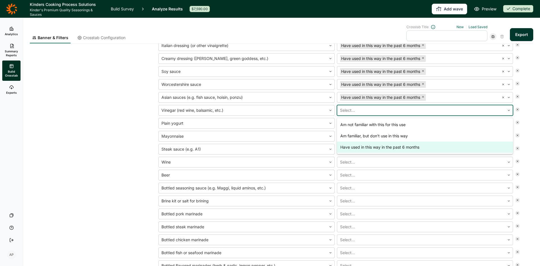
click at [447, 145] on div "Have used in this way in the past 6 months" at bounding box center [425, 147] width 176 height 11
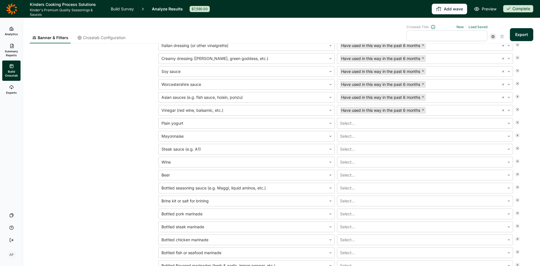
click at [531, 128] on div "Banner & Filters Crosstab Configuration Crosstab Title New Load Saved Export Fi…" at bounding box center [281, 142] width 517 height 248
click at [507, 123] on icon at bounding box center [508, 123] width 3 height 3
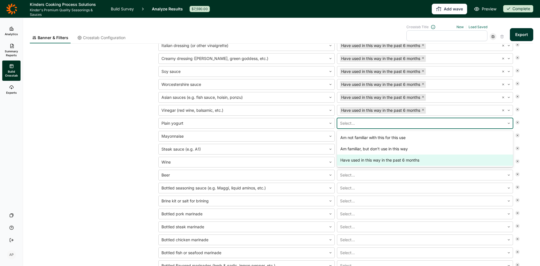
click at [484, 159] on div "Have used in this way in the past 6 months" at bounding box center [425, 159] width 176 height 11
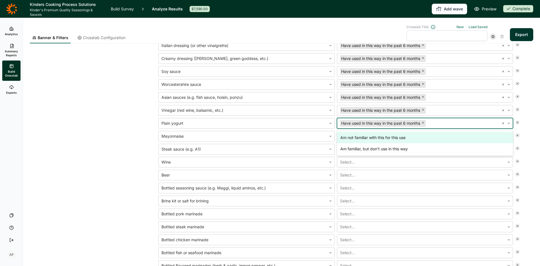
click at [526, 132] on div "Please provide a name. 6) How familiar are you with each of these in cooking, a…" at bounding box center [282, 200] width 504 height 423
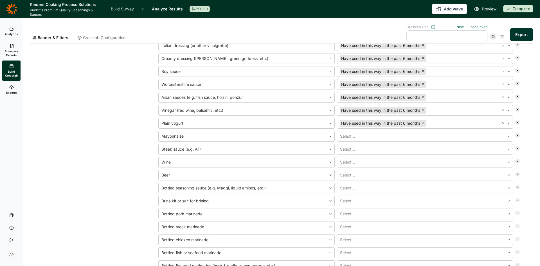
scroll to position [0, 0]
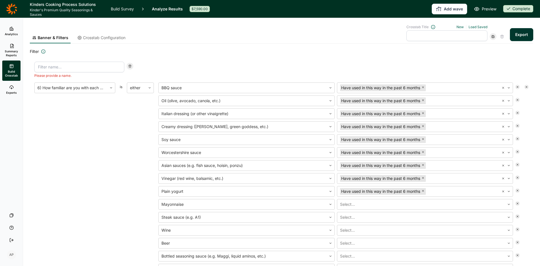
click at [74, 68] on input at bounding box center [79, 67] width 90 height 11
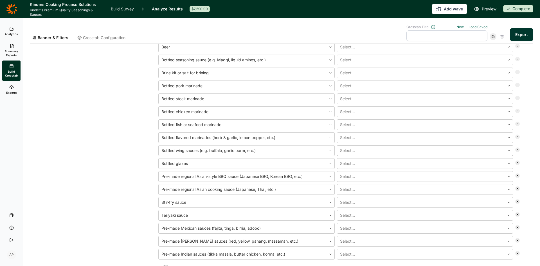
scroll to position [253, 0]
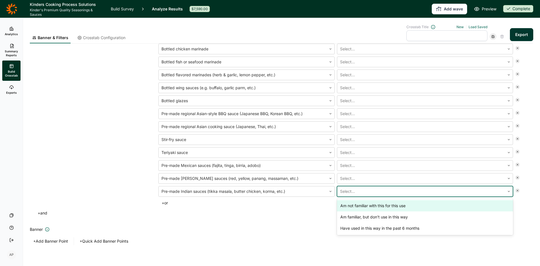
click at [460, 195] on div at bounding box center [421, 191] width 162 height 8
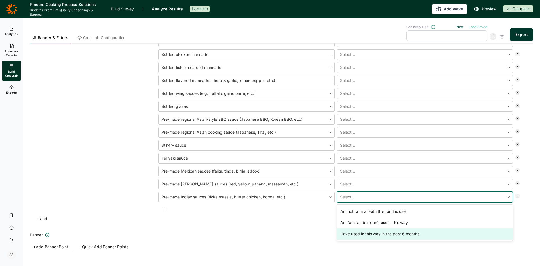
drag, startPoint x: 391, startPoint y: 232, endPoint x: 390, endPoint y: 228, distance: 3.9
click at [391, 232] on div "Have used in this way in the past 6 months" at bounding box center [425, 233] width 176 height 11
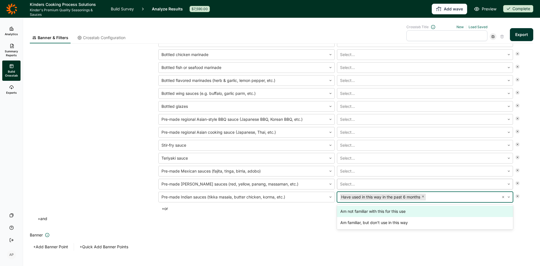
click at [361, 182] on div at bounding box center [421, 184] width 162 height 8
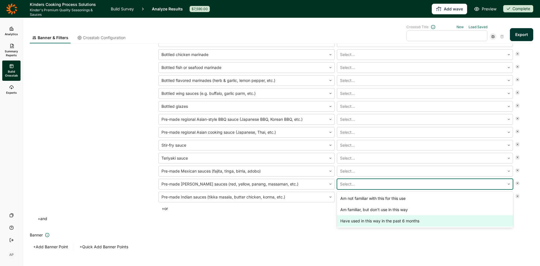
click at [369, 222] on div "Have used in this way in the past 6 months" at bounding box center [425, 220] width 176 height 11
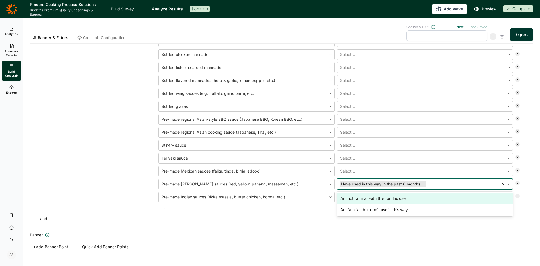
click at [355, 171] on div at bounding box center [421, 171] width 162 height 8
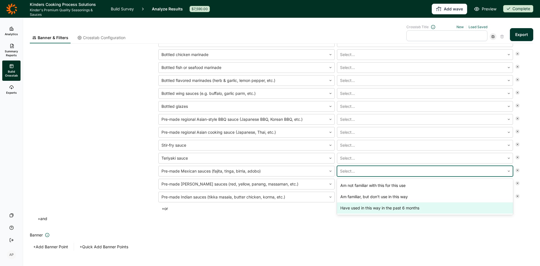
click at [363, 207] on div "Have used in this way in the past 6 months" at bounding box center [425, 207] width 176 height 11
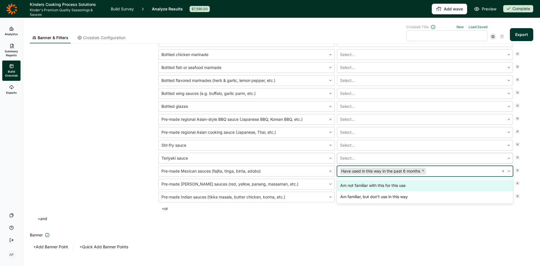
click at [348, 158] on div at bounding box center [421, 158] width 162 height 8
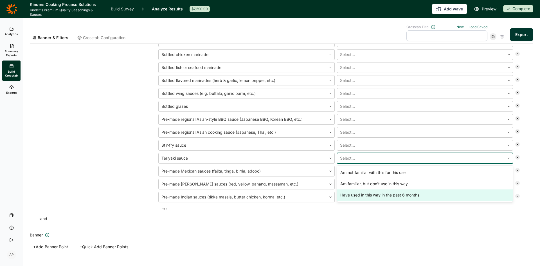
click at [358, 195] on div "Have used in this way in the past 6 months" at bounding box center [425, 194] width 176 height 11
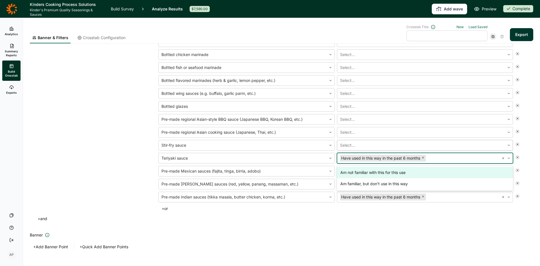
click at [345, 142] on div at bounding box center [421, 145] width 162 height 8
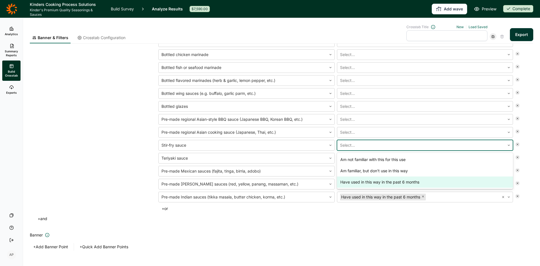
drag, startPoint x: 358, startPoint y: 182, endPoint x: 347, endPoint y: 150, distance: 33.4
click at [358, 181] on div "Have used in this way in the past 6 months" at bounding box center [425, 181] width 176 height 11
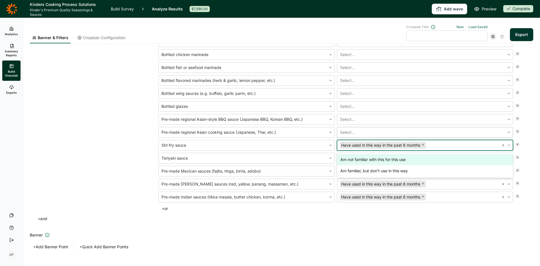
click at [349, 131] on div at bounding box center [421, 132] width 162 height 8
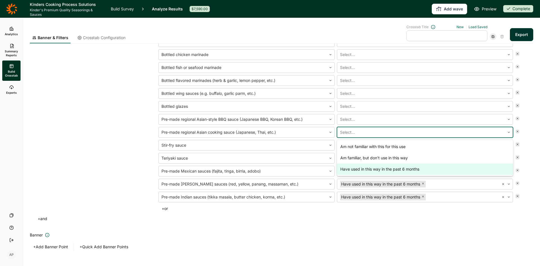
click at [357, 167] on div "Have used in this way in the past 6 months" at bounding box center [425, 168] width 176 height 11
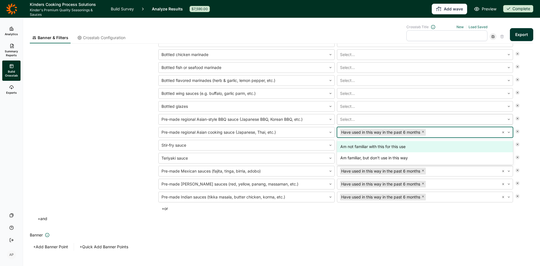
click at [351, 116] on div at bounding box center [421, 119] width 162 height 8
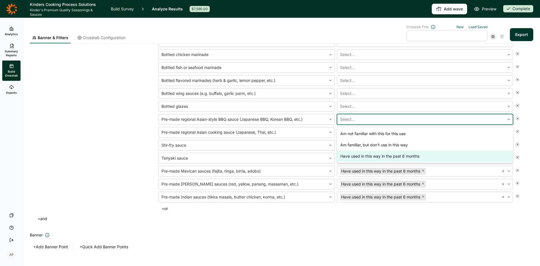
click at [356, 154] on div "Have used in this way in the past 6 months" at bounding box center [425, 156] width 176 height 11
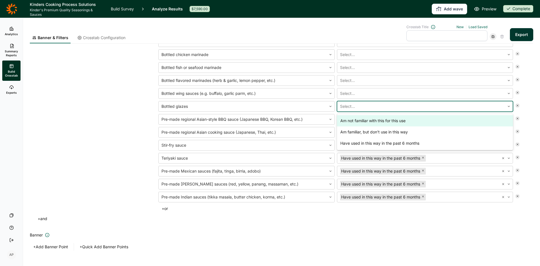
click at [349, 104] on div at bounding box center [421, 106] width 162 height 8
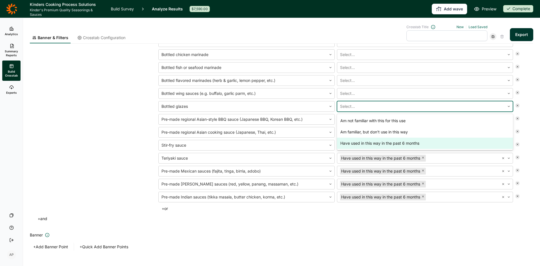
click at [358, 143] on div "Have used in this way in the past 6 months" at bounding box center [425, 143] width 176 height 11
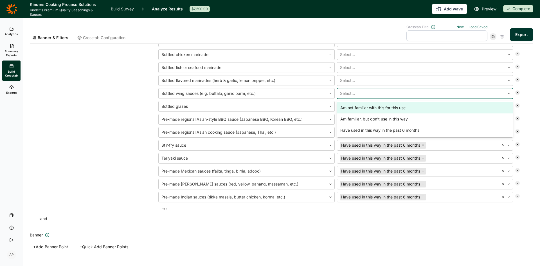
click at [350, 92] on div at bounding box center [421, 93] width 162 height 8
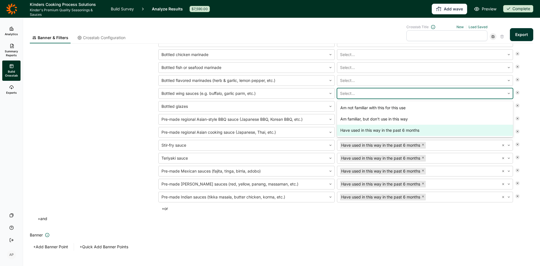
click at [361, 129] on div "Have used in this way in the past 6 months" at bounding box center [425, 130] width 176 height 11
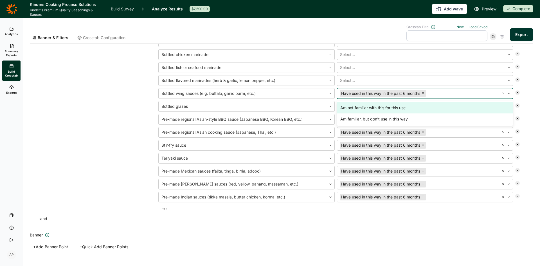
click at [345, 223] on div "P6M Usage (using Q6 : Have used in this way in past 6 months) 6) How familiar a…" at bounding box center [282, 19] width 504 height 418
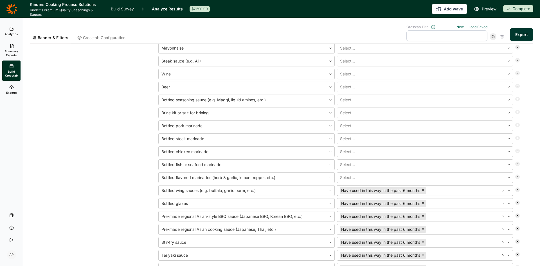
scroll to position [135, 0]
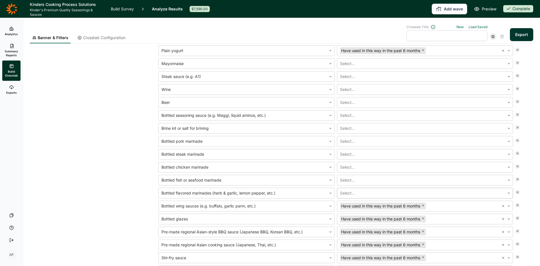
click at [354, 189] on div at bounding box center [421, 193] width 162 height 8
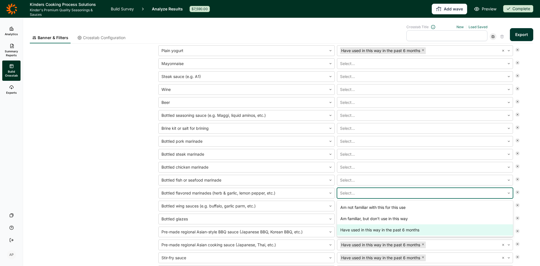
drag, startPoint x: 353, startPoint y: 228, endPoint x: 347, endPoint y: 214, distance: 15.3
click at [353, 227] on div "Have used in this way in the past 6 months" at bounding box center [425, 229] width 176 height 11
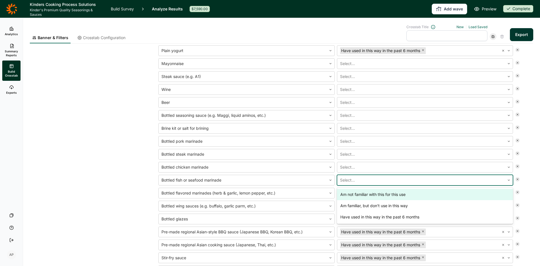
click at [344, 179] on div at bounding box center [421, 180] width 162 height 8
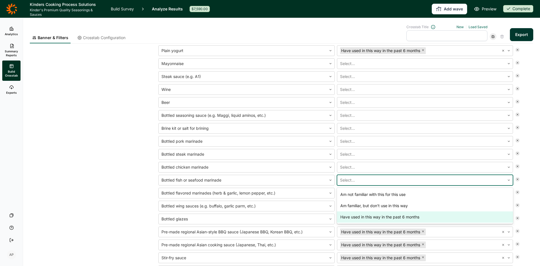
drag, startPoint x: 351, startPoint y: 217, endPoint x: 346, endPoint y: 199, distance: 18.8
click at [351, 216] on div "Have used in this way in the past 6 months" at bounding box center [425, 216] width 176 height 11
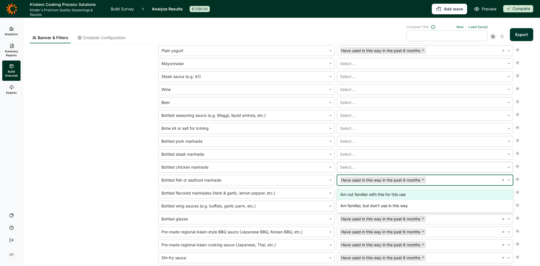
click at [344, 168] on div at bounding box center [421, 167] width 162 height 8
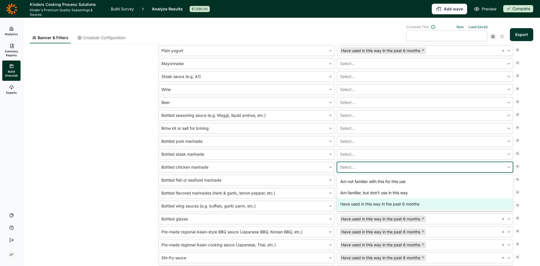
click at [354, 203] on div "Have used in this way in the past 6 months" at bounding box center [425, 203] width 176 height 11
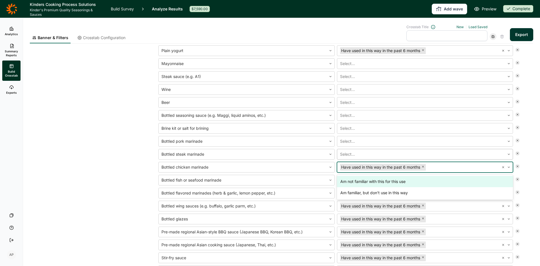
click at [347, 153] on div at bounding box center [421, 154] width 162 height 8
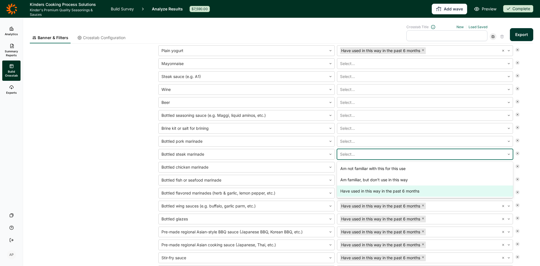
drag, startPoint x: 359, startPoint y: 188, endPoint x: 350, endPoint y: 147, distance: 41.5
click at [359, 188] on div "Have used in this way in the past 6 months" at bounding box center [425, 190] width 176 height 11
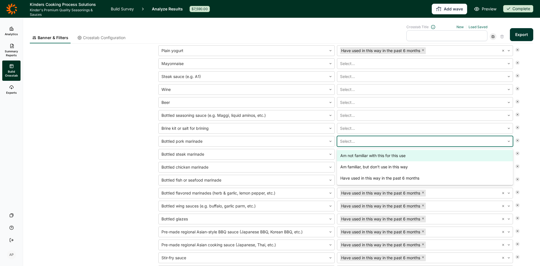
click at [350, 142] on div at bounding box center [421, 141] width 162 height 8
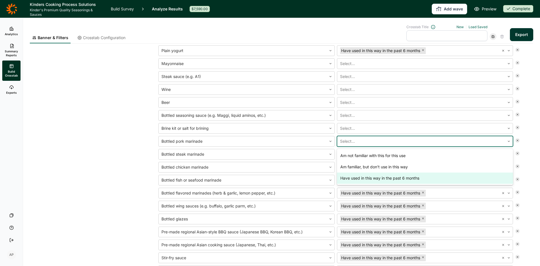
click at [361, 174] on div "Have used in this way in the past 6 months" at bounding box center [425, 177] width 176 height 11
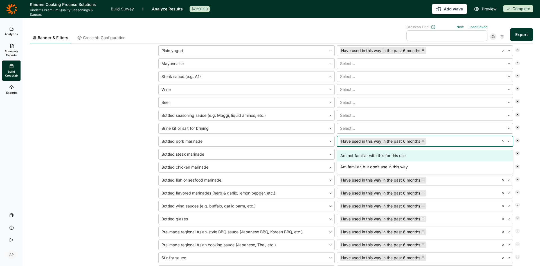
click at [354, 127] on div at bounding box center [421, 128] width 162 height 8
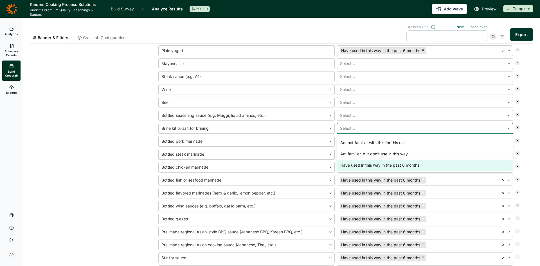
drag, startPoint x: 362, startPoint y: 164, endPoint x: 361, endPoint y: 159, distance: 4.9
click at [362, 164] on div "Have used in this way in the past 6 months" at bounding box center [425, 165] width 176 height 11
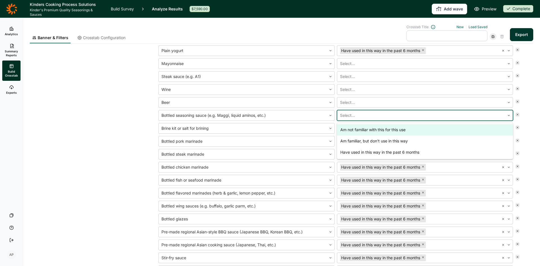
click at [353, 115] on div at bounding box center [421, 115] width 162 height 8
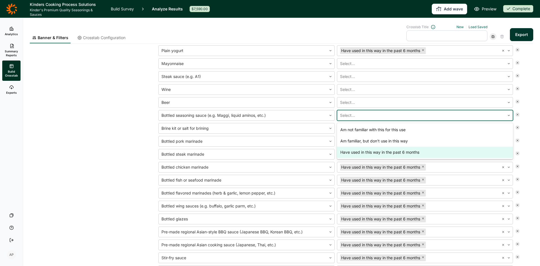
drag, startPoint x: 363, startPoint y: 149, endPoint x: 345, endPoint y: 103, distance: 49.0
click at [363, 148] on div "Have used in this way in the past 6 months" at bounding box center [425, 152] width 176 height 11
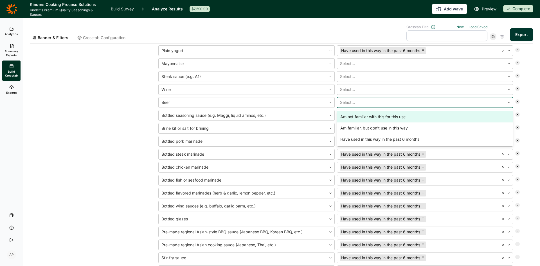
click at [346, 102] on div at bounding box center [421, 102] width 162 height 8
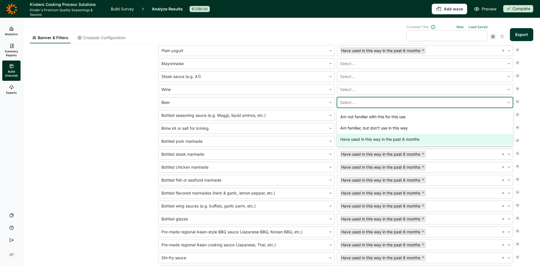
drag, startPoint x: 360, startPoint y: 137, endPoint x: 349, endPoint y: 91, distance: 47.5
click at [360, 137] on div "Have used in this way in the past 6 months" at bounding box center [425, 139] width 176 height 11
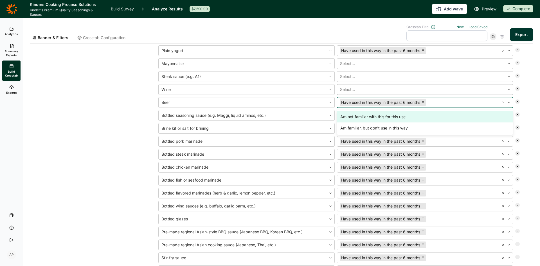
click at [349, 85] on div "Select..." at bounding box center [421, 89] width 168 height 10
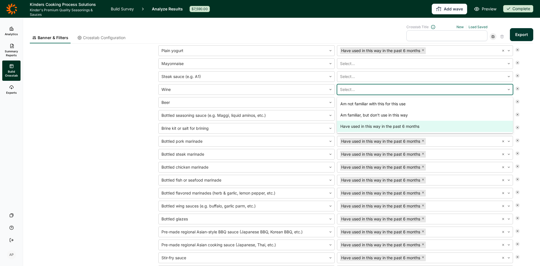
click at [371, 127] on div "Have used in this way in the past 6 months" at bounding box center [425, 126] width 176 height 11
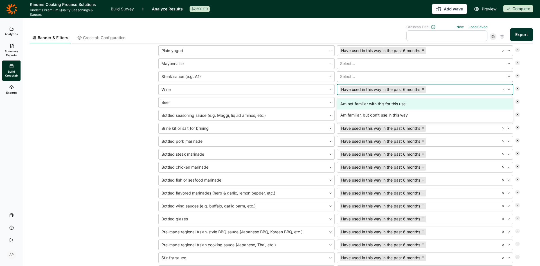
click at [353, 77] on div at bounding box center [421, 77] width 162 height 8
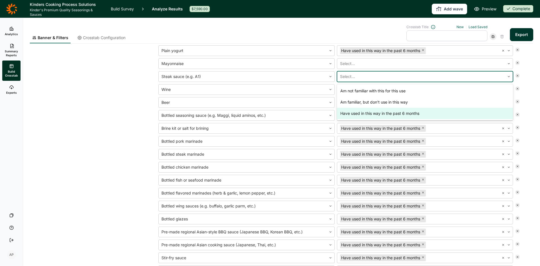
click at [359, 111] on div "Have used in this way in the past 6 months" at bounding box center [425, 113] width 176 height 11
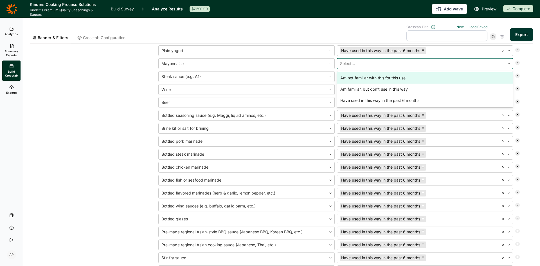
click at [351, 63] on div at bounding box center [421, 64] width 162 height 8
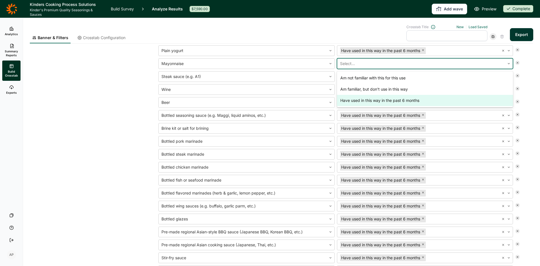
click at [356, 99] on div "Have used in this way in the past 6 months" at bounding box center [425, 100] width 176 height 11
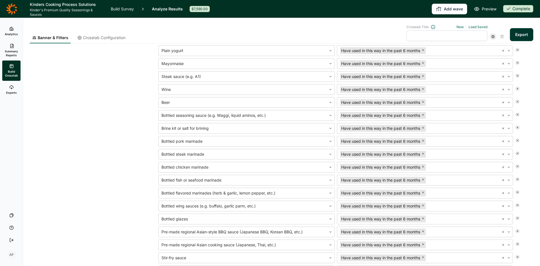
click at [125, 144] on div "6) How familiar are you with each of these in cooking, as ingredients or ready-…" at bounding box center [281, 133] width 495 height 383
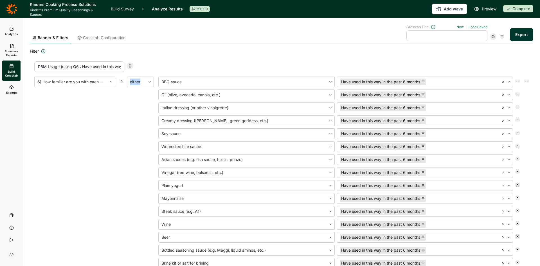
scroll to position [0, 0]
click at [60, 66] on input "P6M Usage (using Q6 : Have used in this way in past 6 months)" at bounding box center [79, 67] width 90 height 11
type input "P6M Usage_AP (using Q6 : Have used in this way in past 6 months)"
click at [103, 159] on div "6) How familiar are you with each of these in cooking, as ingredients or ready-…" at bounding box center [74, 268] width 81 height 383
click at [491, 36] on icon at bounding box center [492, 36] width 3 height 3
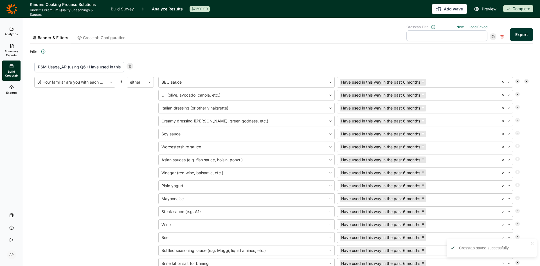
click at [106, 37] on span "Crosstab Configuration" at bounding box center [104, 38] width 42 height 6
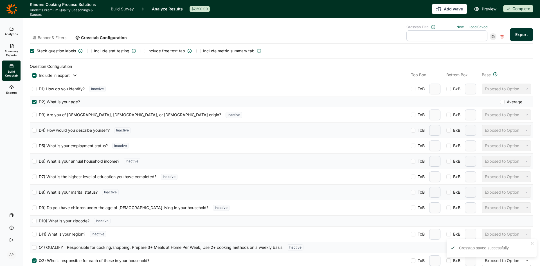
click at [54, 35] on span "Banner & Filters" at bounding box center [52, 38] width 29 height 6
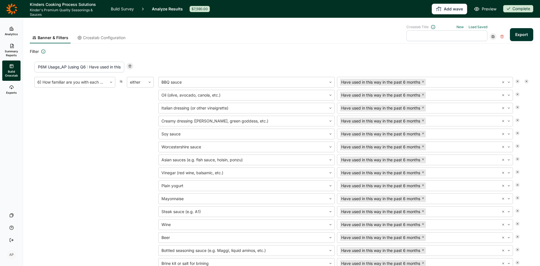
click at [92, 117] on div "6) How familiar are you with each of these in cooking, as ingredients or ready-…" at bounding box center [74, 268] width 81 height 383
click at [108, 40] on span "Crosstab Configuration" at bounding box center [104, 38] width 42 height 6
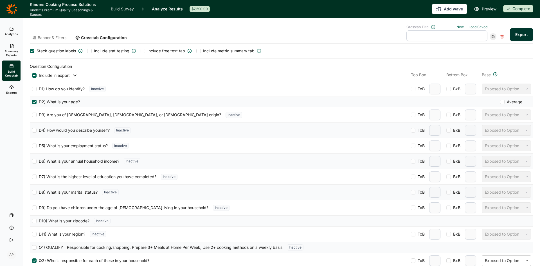
click at [34, 76] on div at bounding box center [34, 75] width 5 height 5
click at [32, 75] on input "checkbox" at bounding box center [32, 75] width 0 height 0
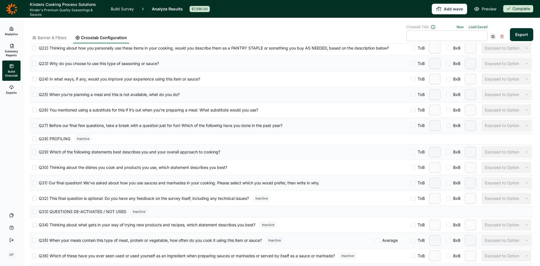
scroll to position [514, 0]
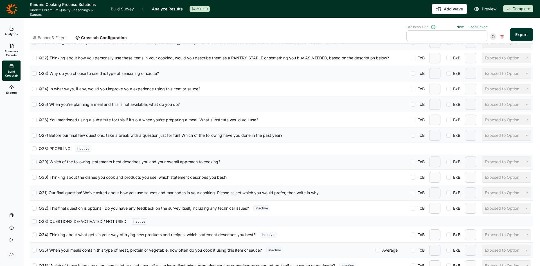
click at [35, 105] on div at bounding box center [34, 104] width 5 height 5
click at [32, 104] on input "Q25) When you’re planning a meal and this is not available, what do you do?" at bounding box center [32, 104] width 0 height 0
click at [35, 122] on div at bounding box center [34, 120] width 5 height 5
click at [32, 120] on input "Q26) You mentioned using a substitute for this if it’s out when you’re preparin…" at bounding box center [32, 120] width 0 height 0
click at [516, 34] on button "Export" at bounding box center [521, 34] width 23 height 13
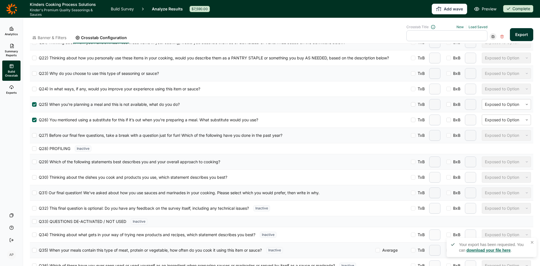
click at [477, 250] on link "download your file here" at bounding box center [488, 250] width 44 height 5
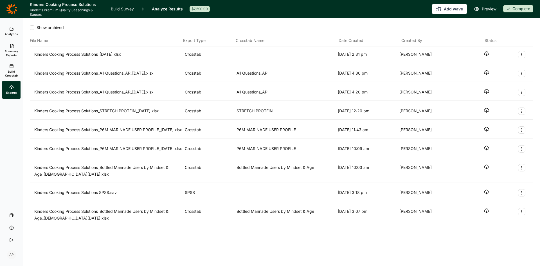
click at [488, 53] on icon "button" at bounding box center [487, 54] width 6 height 6
click at [8, 71] on span "Build Crosstab" at bounding box center [12, 73] width 14 height 8
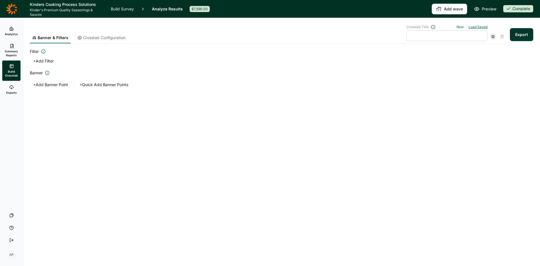
click at [479, 26] on link "Load Saved" at bounding box center [478, 27] width 19 height 4
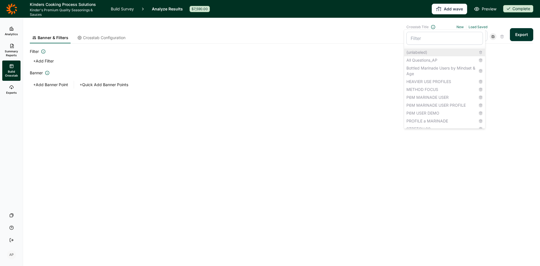
click at [421, 51] on div "(unlabeled)" at bounding box center [444, 52] width 81 height 8
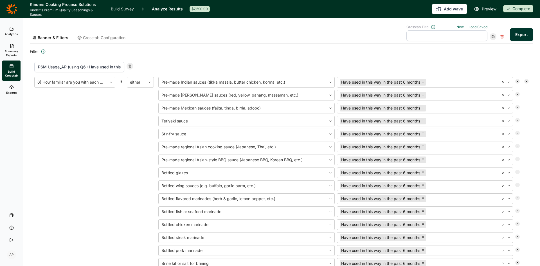
click at [102, 98] on div "6) How familiar are you with each of these in cooking, as ingredients or ready-…" at bounding box center [74, 268] width 81 height 383
click at [423, 35] on input "text" at bounding box center [447, 35] width 81 height 11
click at [424, 35] on input "P6M_AP (based on Q6)" at bounding box center [447, 35] width 81 height 11
type input "P6M_AP (definition based on Q6)"
click at [492, 36] on use at bounding box center [493, 36] width 3 height 3
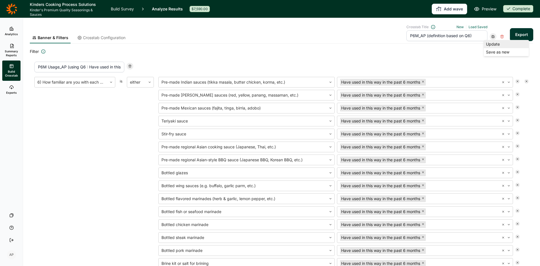
click at [494, 44] on div "Update" at bounding box center [506, 44] width 45 height 8
click at [74, 111] on div "6) How familiar are you with each of these in cooking, as ingredients or ready-…" at bounding box center [74, 268] width 81 height 383
click at [105, 37] on span "Crosstab Configuration" at bounding box center [104, 38] width 42 height 6
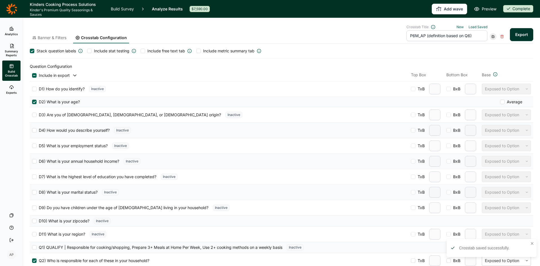
click at [35, 75] on div at bounding box center [34, 75] width 5 height 5
click at [32, 75] on input "checkbox" at bounding box center [32, 75] width 0 height 0
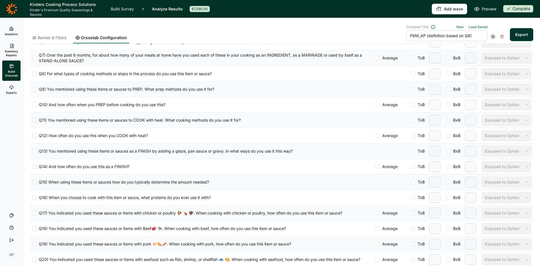
scroll to position [422, 0]
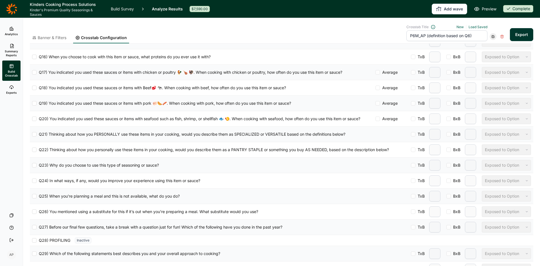
click at [33, 212] on div at bounding box center [34, 211] width 5 height 5
click at [32, 212] on input "Q26) You mentioned using a substitute for this if it’s out when you’re preparin…" at bounding box center [32, 212] width 0 height 0
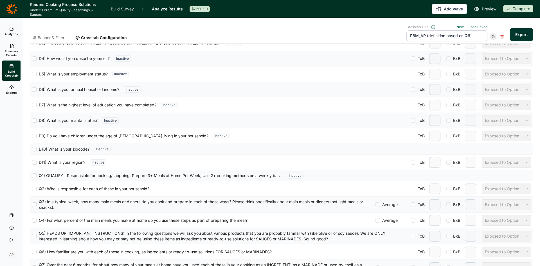
scroll to position [0, 0]
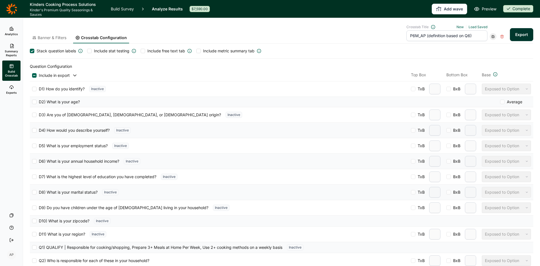
click at [32, 50] on div at bounding box center [32, 51] width 5 height 5
click at [30, 51] on input "Stack question labels" at bounding box center [30, 51] width 0 height 0
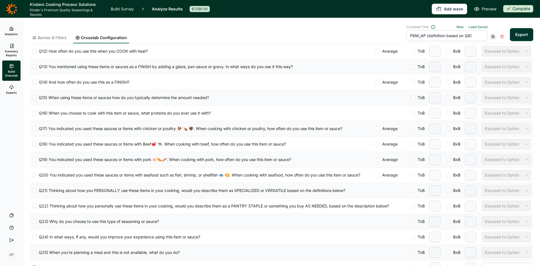
scroll to position [506, 0]
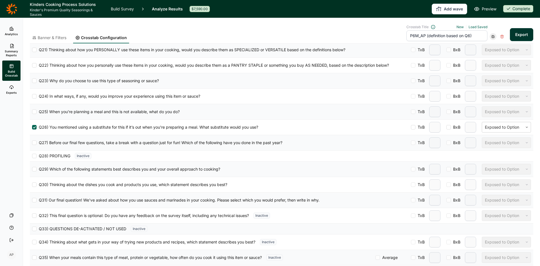
click at [34, 112] on div at bounding box center [34, 111] width 5 height 5
click at [32, 112] on input "Q25) When you’re planning a meal and this is not available, what do you do?" at bounding box center [32, 112] width 0 height 0
click at [496, 112] on div at bounding box center [502, 111] width 35 height 7
click at [496, 113] on div at bounding box center [502, 111] width 35 height 7
click at [499, 125] on div at bounding box center [502, 127] width 35 height 7
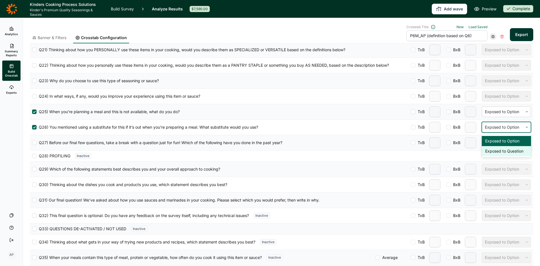
click at [496, 151] on div "Exposed to Question" at bounding box center [506, 151] width 49 height 10
click at [494, 111] on div at bounding box center [502, 111] width 35 height 7
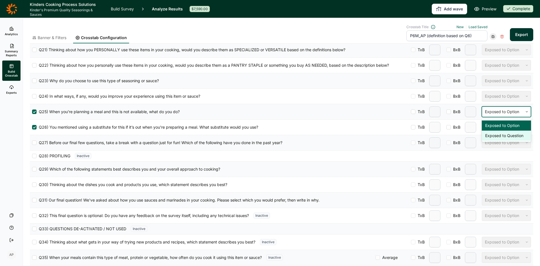
click at [495, 135] on div "Exposed to Question" at bounding box center [506, 136] width 49 height 10
click at [357, 172] on div "Q29) Which of the following statements best describes you and your overall appr…" at bounding box center [282, 168] width 504 height 15
click at [519, 33] on button "Export" at bounding box center [521, 34] width 23 height 13
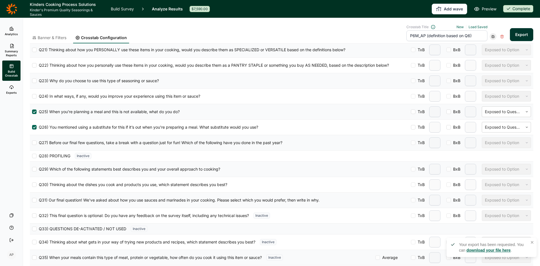
click at [484, 251] on link "download your file here" at bounding box center [488, 250] width 44 height 5
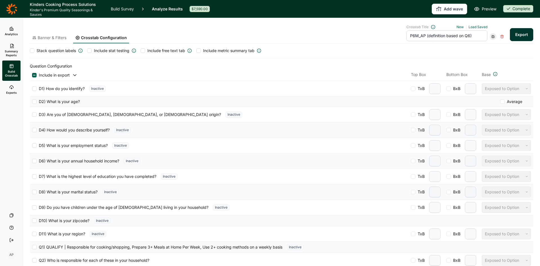
scroll to position [0, 0]
click at [46, 35] on span "Banner & Filters" at bounding box center [52, 38] width 29 height 6
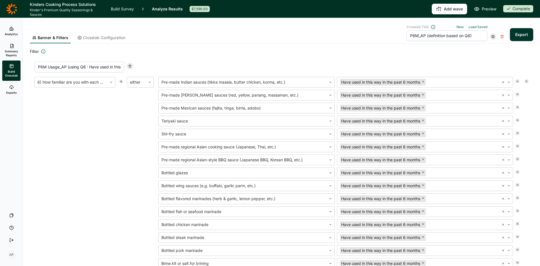
click at [101, 192] on div "6) How familiar are you with each of these in cooking, as ingredients or ready-…" at bounding box center [74, 268] width 81 height 383
click at [42, 52] on use at bounding box center [43, 52] width 4 height 4
click at [74, 147] on div "6) How familiar are you with each of these in cooking, as ingredients or ready-…" at bounding box center [74, 268] width 81 height 383
click at [105, 39] on span "Crosstab Configuration" at bounding box center [104, 38] width 42 height 6
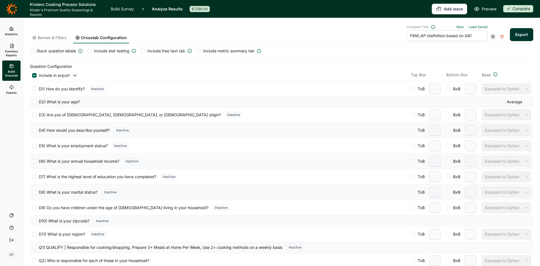
click at [44, 37] on span "Banner & Filters" at bounding box center [52, 38] width 29 height 6
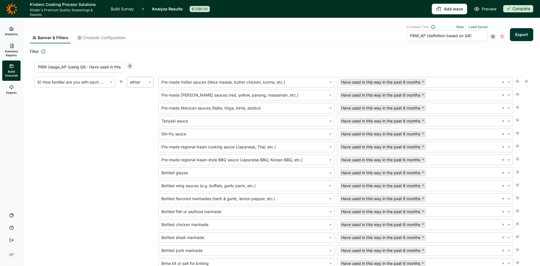
click at [137, 80] on div at bounding box center [136, 82] width 13 height 8
click at [93, 168] on div "6) How familiar are you with each of these in cooking, as ingredients or ready-…" at bounding box center [74, 268] width 81 height 383
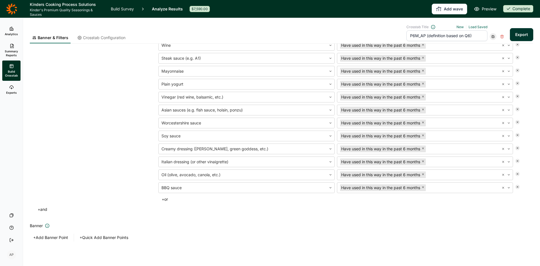
scroll to position [259, 0]
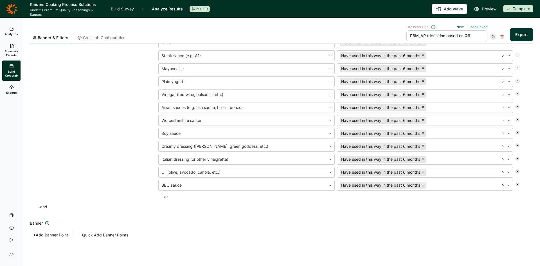
click at [86, 145] on div "6) How familiar are you with each of these in cooking, as ingredients or ready-…" at bounding box center [74, 8] width 81 height 383
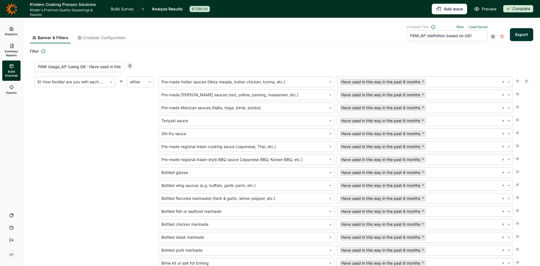
scroll to position [0, 0]
click at [432, 61] on div "P6M Usage_AP (using Q6 : Have used in this way in past 6 months) 6) How familia…" at bounding box center [282, 266] width 504 height 418
click at [491, 37] on icon at bounding box center [492, 36] width 3 height 3
click at [491, 42] on div "Update" at bounding box center [506, 44] width 45 height 8
click at [102, 37] on span "Crosstab Configuration" at bounding box center [104, 38] width 42 height 6
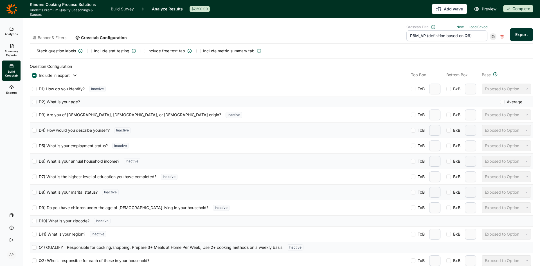
click at [311, 31] on div "Banner & Filters Crosstab Configuration Crosstab Title New Load Saved P6M_AP (d…" at bounding box center [282, 34] width 504 height 19
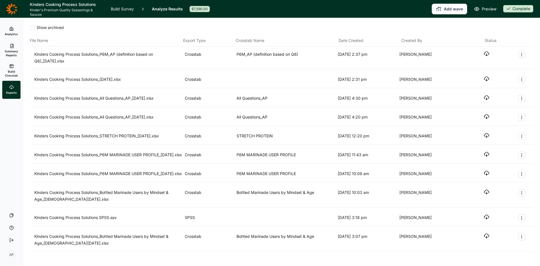
click at [484, 53] on icon "button" at bounding box center [487, 54] width 6 height 6
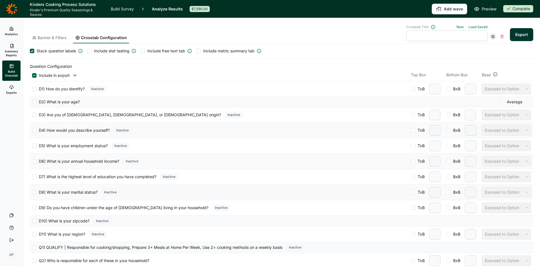
scroll to position [514, 0]
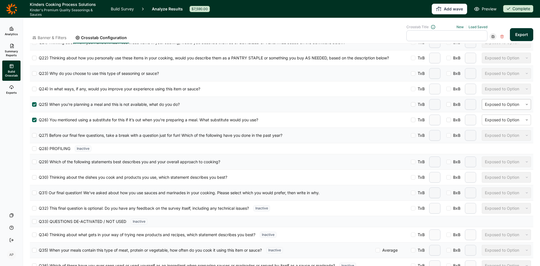
click at [525, 105] on icon at bounding box center [526, 104] width 3 height 3
